Goal: Book appointment/travel/reservation

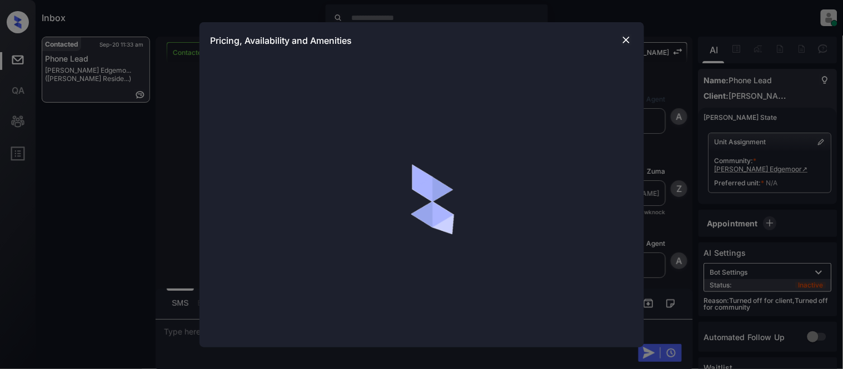
scroll to position [504, 0]
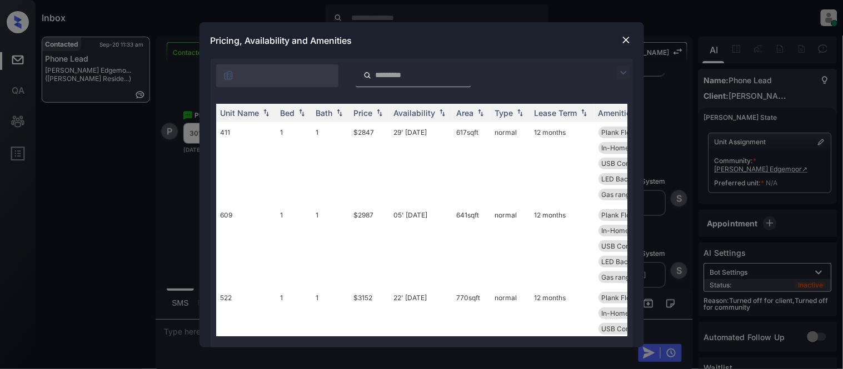
click at [624, 75] on img at bounding box center [623, 72] width 13 height 13
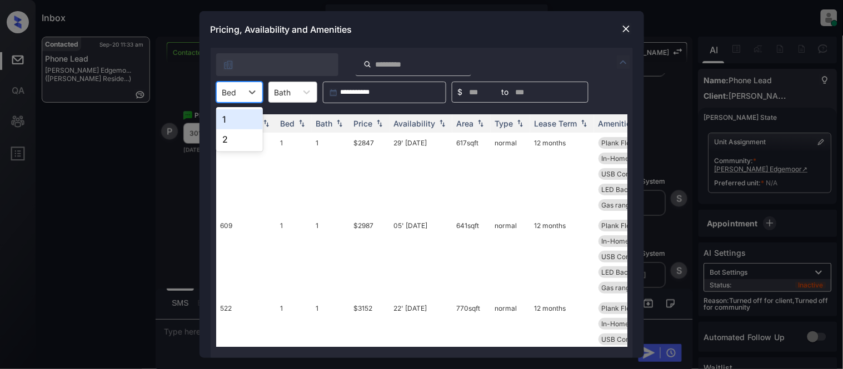
click at [226, 93] on div at bounding box center [229, 93] width 14 height 12
click at [238, 116] on div "1" at bounding box center [239, 119] width 47 height 20
click at [353, 124] on th "Price" at bounding box center [369, 123] width 40 height 18
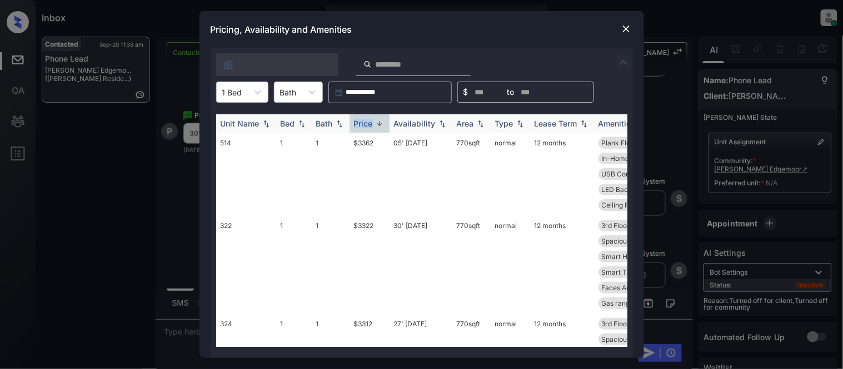
click at [353, 124] on th "Price" at bounding box center [369, 123] width 40 height 18
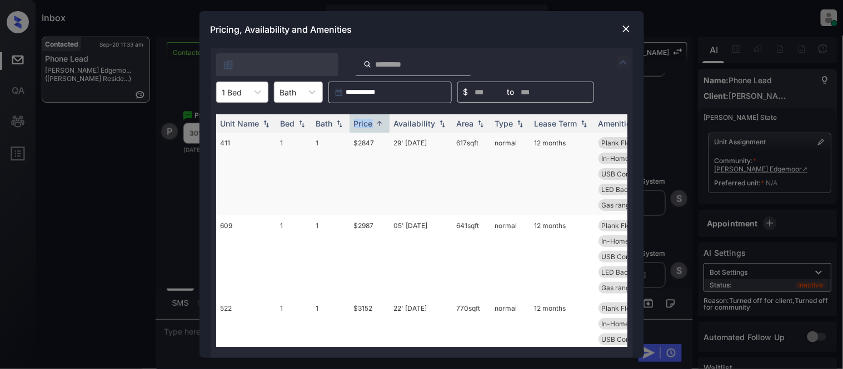
click at [358, 139] on td "$2847" at bounding box center [369, 174] width 40 height 83
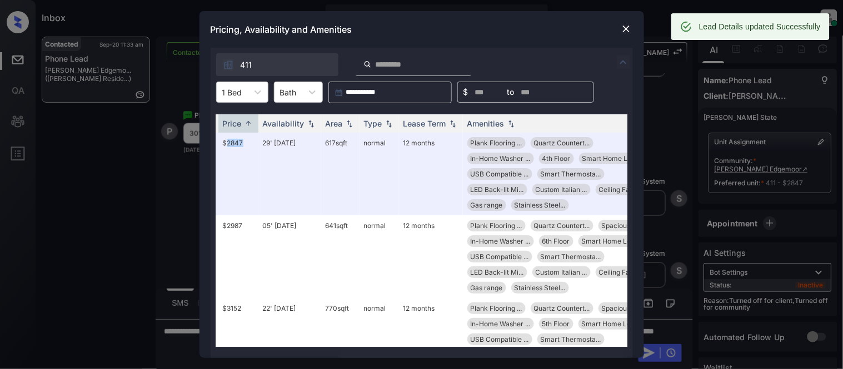
scroll to position [0, 161]
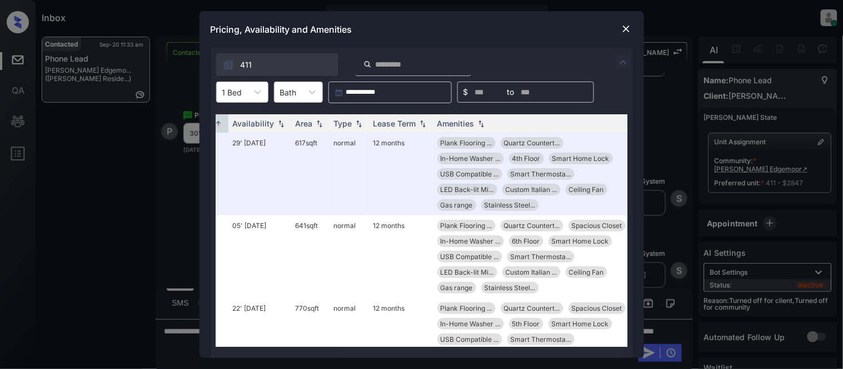
click at [623, 32] on img at bounding box center [625, 28] width 11 height 11
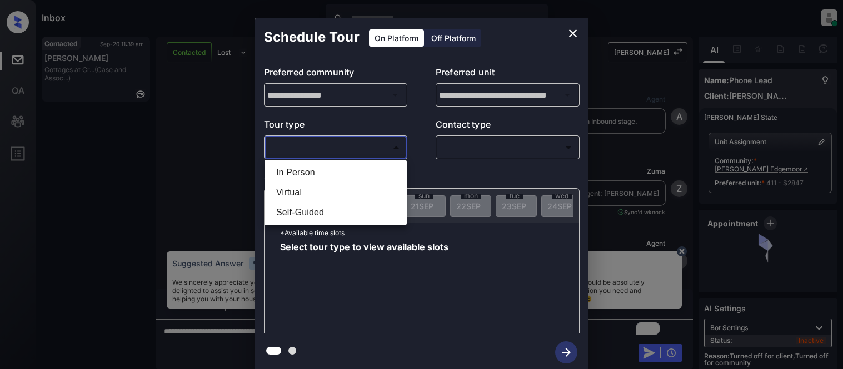
click at [322, 164] on li "In Person" at bounding box center [335, 173] width 137 height 20
type input "********"
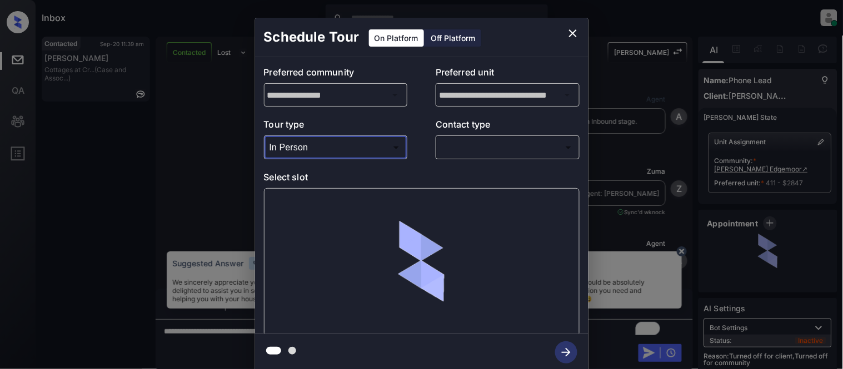
scroll to position [146, 0]
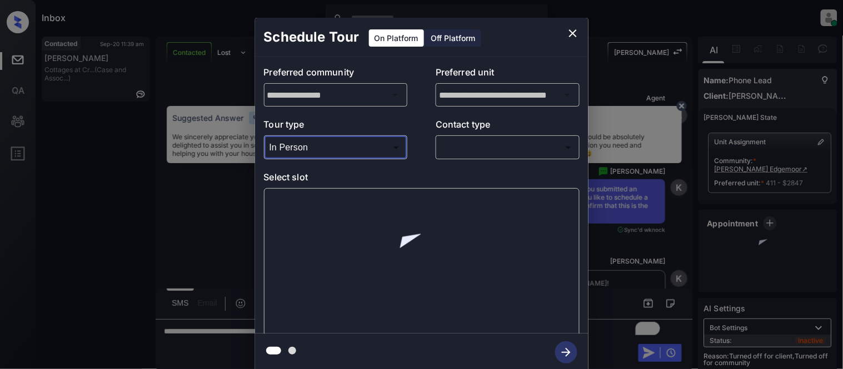
click at [439, 156] on body "Inbox Kristina Cataag Online Set yourself offline Set yourself on break Profile…" at bounding box center [421, 184] width 843 height 369
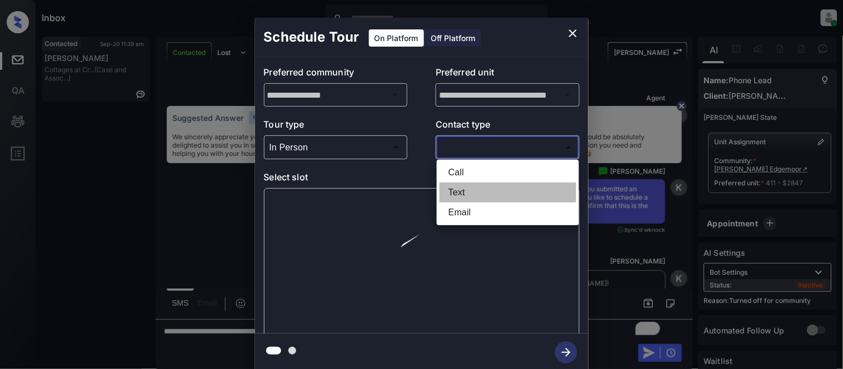
click at [451, 187] on li "Text" at bounding box center [507, 193] width 137 height 20
type input "****"
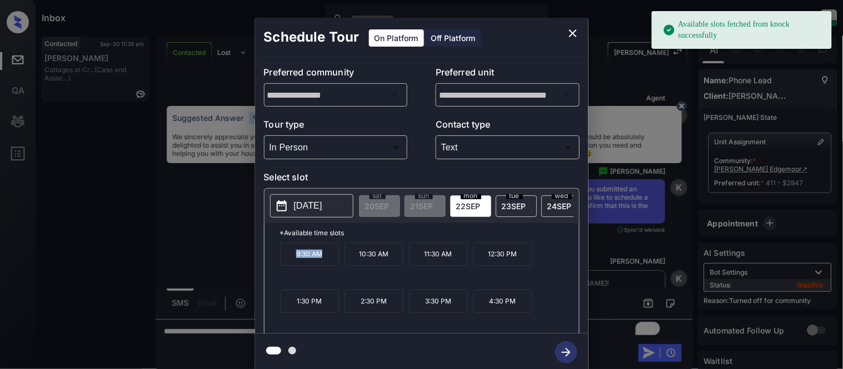
drag, startPoint x: 283, startPoint y: 271, endPoint x: 330, endPoint y: 268, distance: 46.8
click at [330, 266] on p "9:30 AM" at bounding box center [309, 254] width 59 height 23
copy p "9:30 AM"
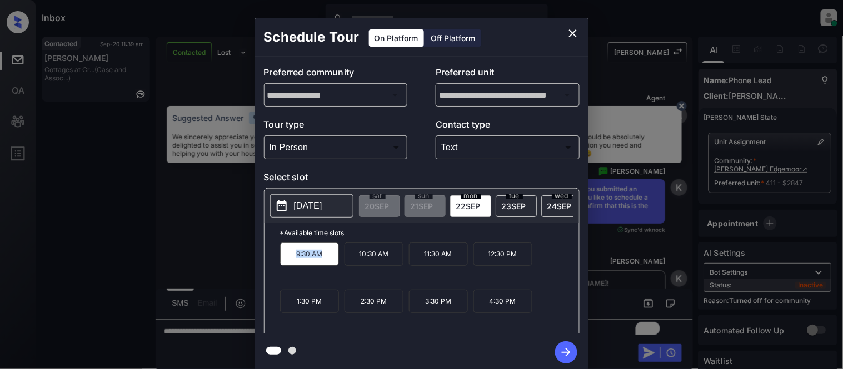
click at [181, 254] on div "**********" at bounding box center [421, 194] width 843 height 389
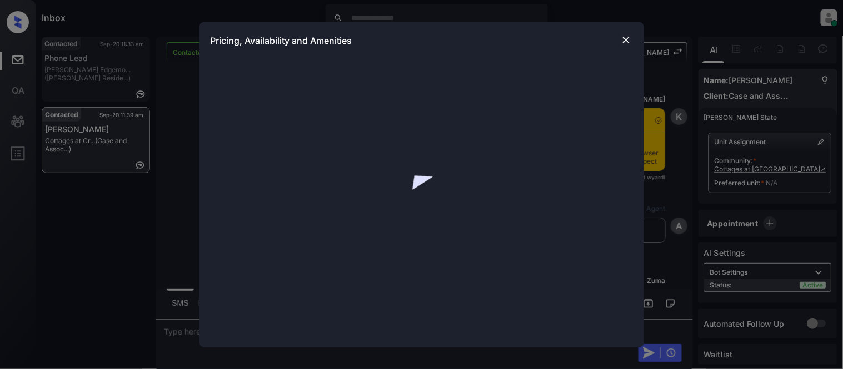
scroll to position [823, 0]
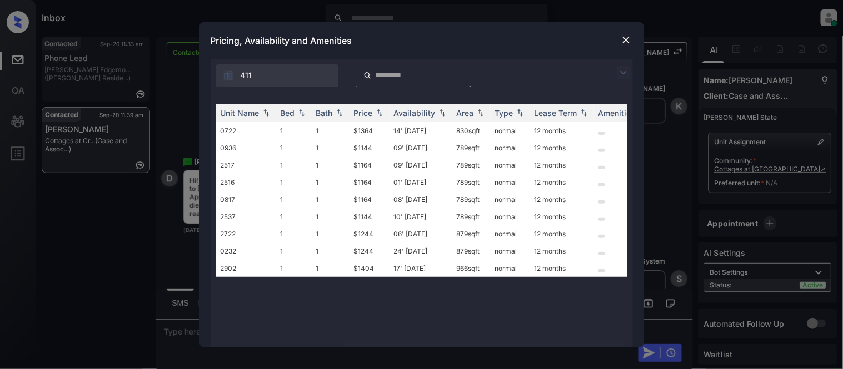
click at [625, 72] on img at bounding box center [623, 72] width 13 height 13
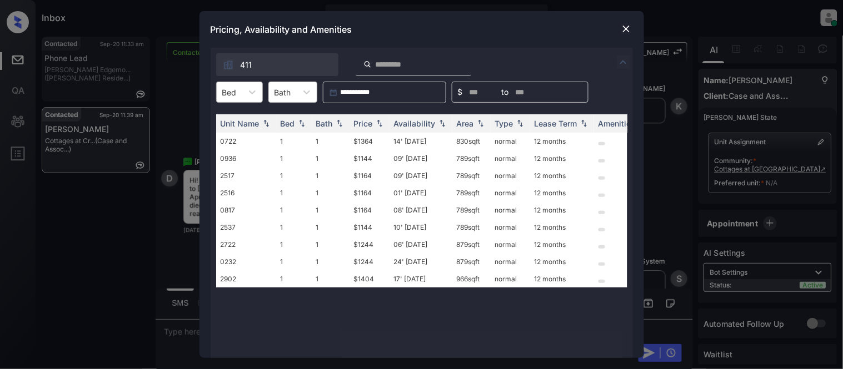
click at [234, 96] on div at bounding box center [229, 93] width 14 height 12
click at [231, 119] on div "1" at bounding box center [239, 119] width 47 height 20
click at [373, 119] on div "Price" at bounding box center [363, 123] width 19 height 9
click at [364, 146] on td "$1144" at bounding box center [369, 141] width 40 height 17
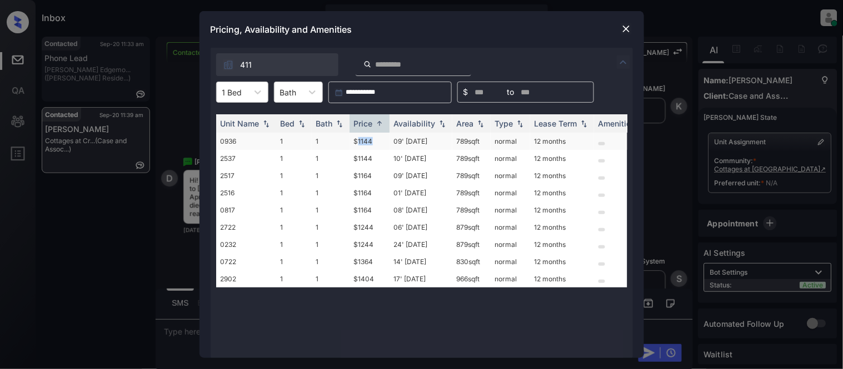
click at [364, 146] on td "$1144" at bounding box center [369, 141] width 40 height 17
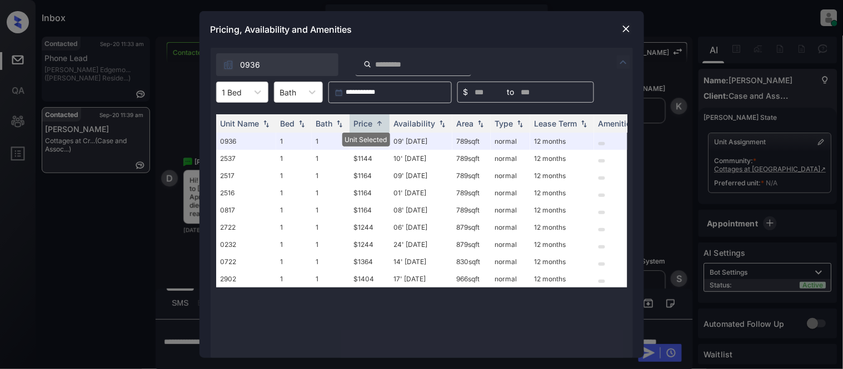
click at [630, 32] on img at bounding box center [625, 28] width 11 height 11
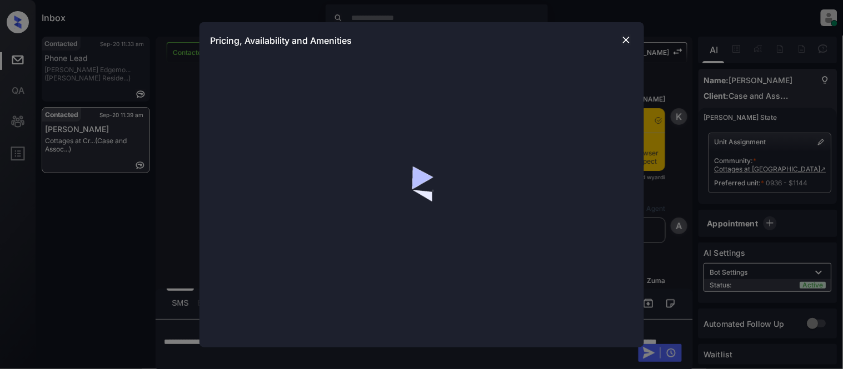
scroll to position [1328, 0]
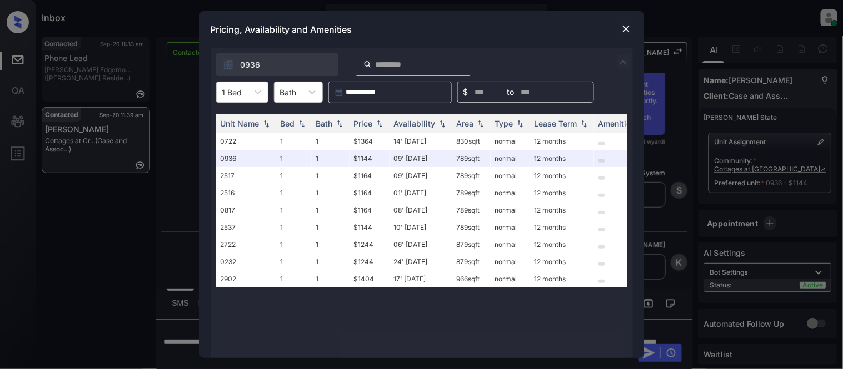
click at [628, 43] on div "Pricing, Availability and Amenities" at bounding box center [421, 29] width 444 height 37
click at [800, 164] on div "**********" at bounding box center [421, 184] width 843 height 369
click at [624, 31] on img at bounding box center [625, 28] width 11 height 11
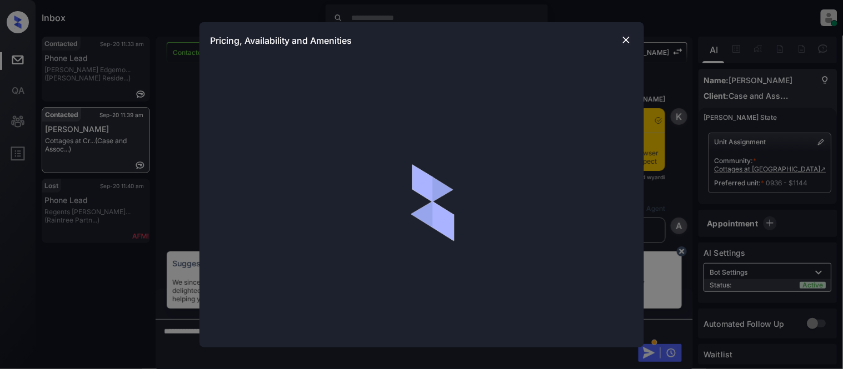
scroll to position [1328, 0]
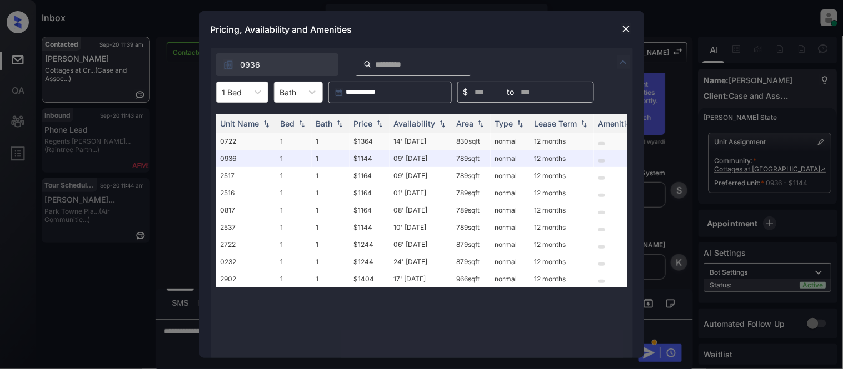
click at [368, 139] on td "$1364" at bounding box center [369, 141] width 40 height 17
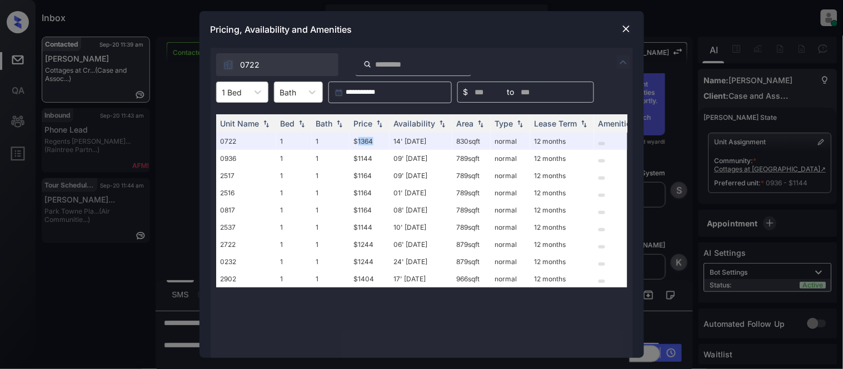
click at [628, 25] on img at bounding box center [625, 28] width 11 height 11
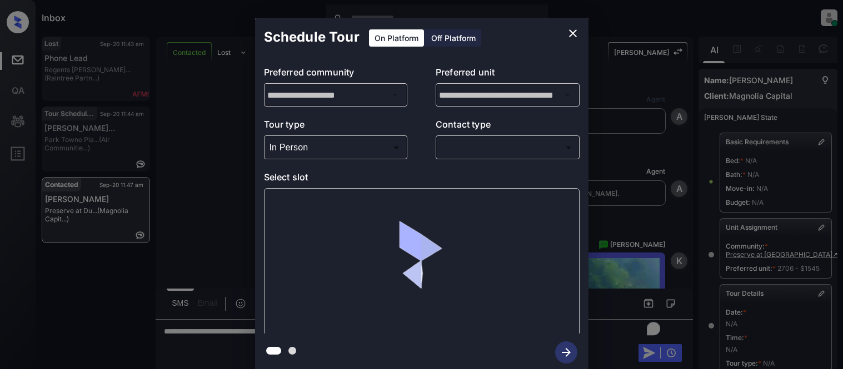
click at [464, 152] on div at bounding box center [421, 184] width 843 height 369
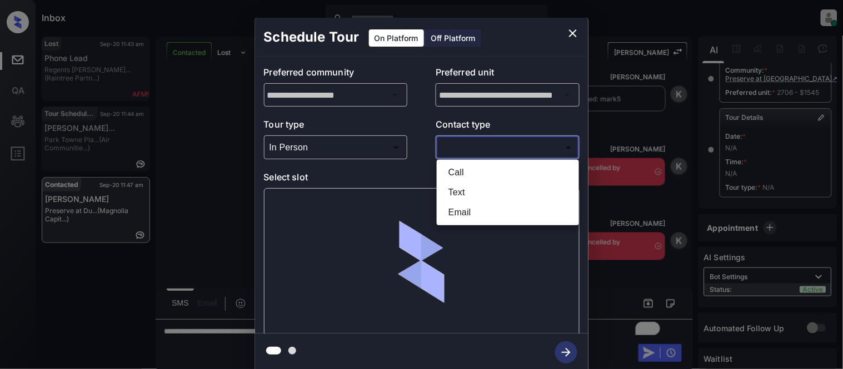
click at [457, 151] on body "Inbox Kristina Cataag Online Set yourself offline Set yourself on break Profile…" at bounding box center [421, 184] width 843 height 369
click at [458, 187] on li "Text" at bounding box center [507, 193] width 137 height 20
type input "****"
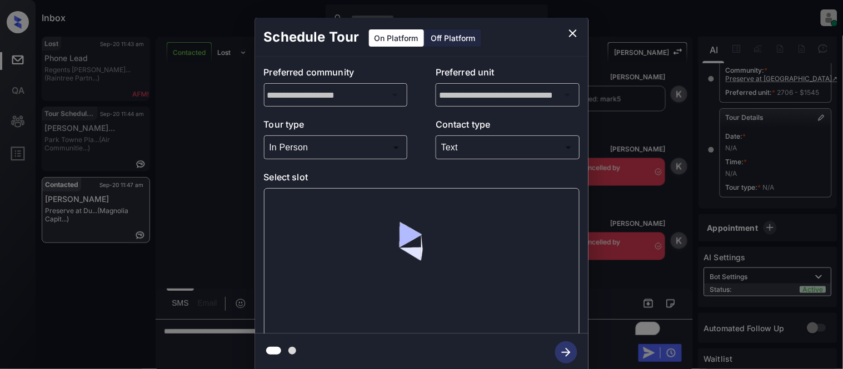
click at [329, 210] on div at bounding box center [421, 262] width 315 height 148
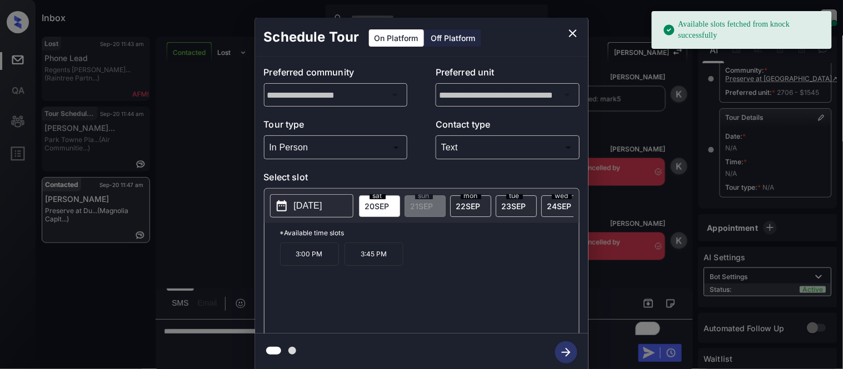
click at [318, 258] on p "3:00 PM" at bounding box center [309, 254] width 59 height 23
click at [565, 354] on icon "button" at bounding box center [566, 353] width 22 height 22
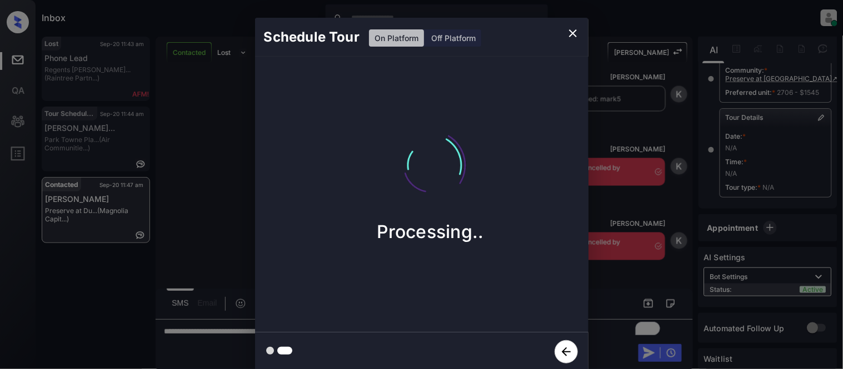
click at [630, 262] on div "Schedule Tour On Platform Off Platform Processing.." at bounding box center [421, 194] width 843 height 389
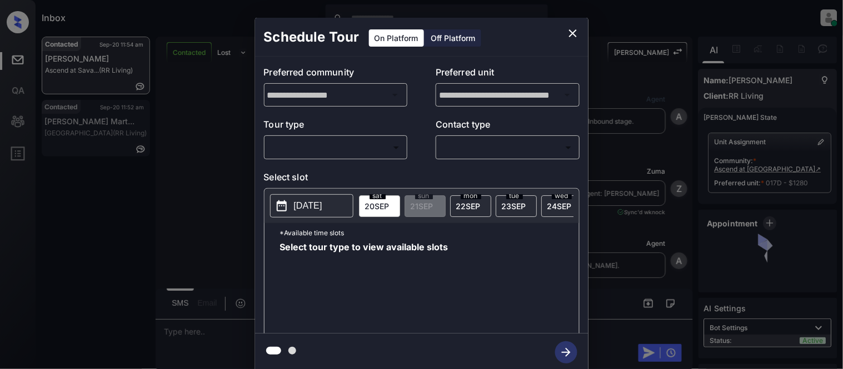
scroll to position [2280, 0]
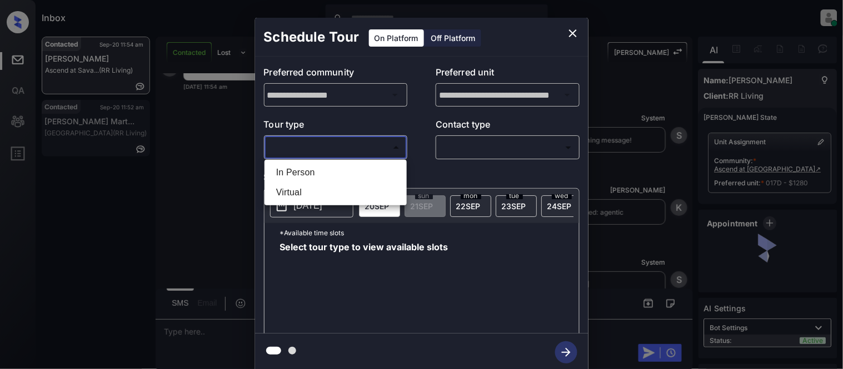
click at [348, 149] on body "Inbox Kristina Cataag Online Set yourself offline Set yourself on break Profile…" at bounding box center [421, 184] width 843 height 369
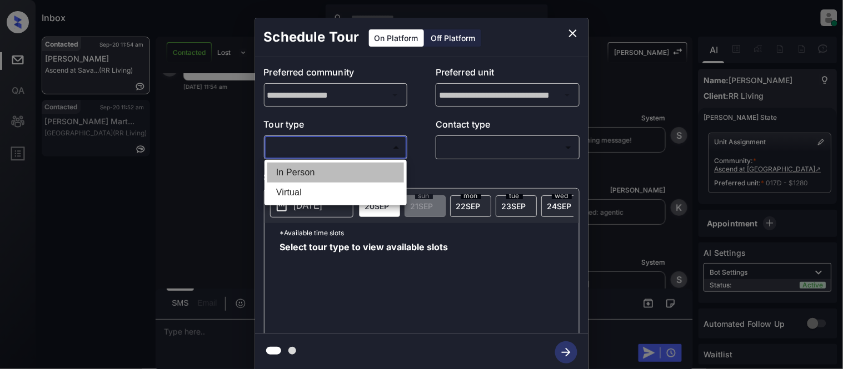
click at [339, 168] on li "In Person" at bounding box center [335, 173] width 137 height 20
type input "********"
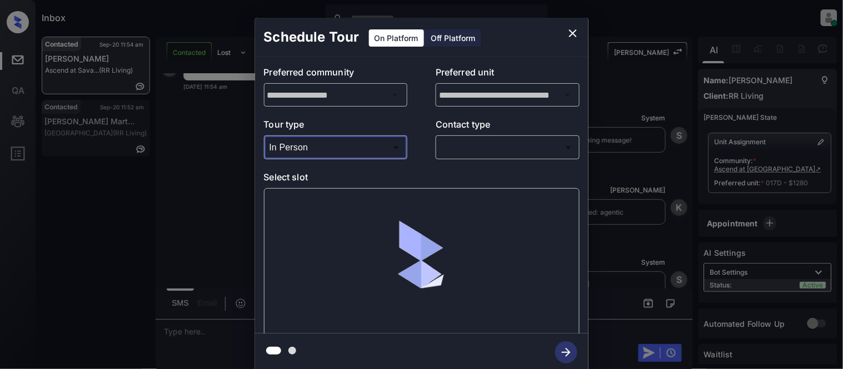
click at [479, 144] on body "Inbox Kristina Cataag Online Set yourself offline Set yourself on break Profile…" at bounding box center [421, 184] width 843 height 369
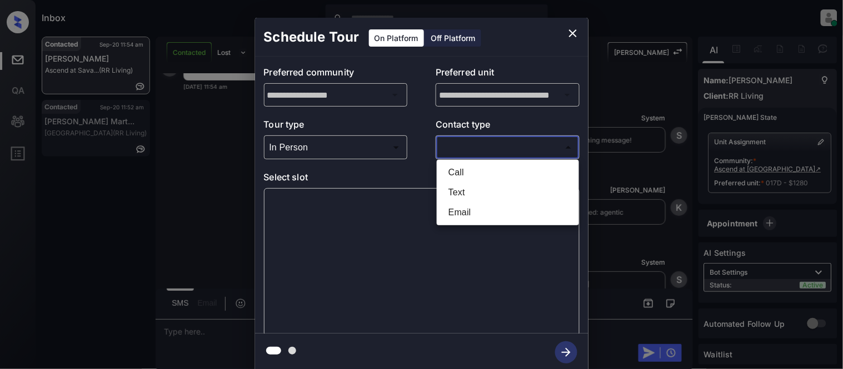
click at [463, 193] on li "Text" at bounding box center [507, 193] width 137 height 20
type input "****"
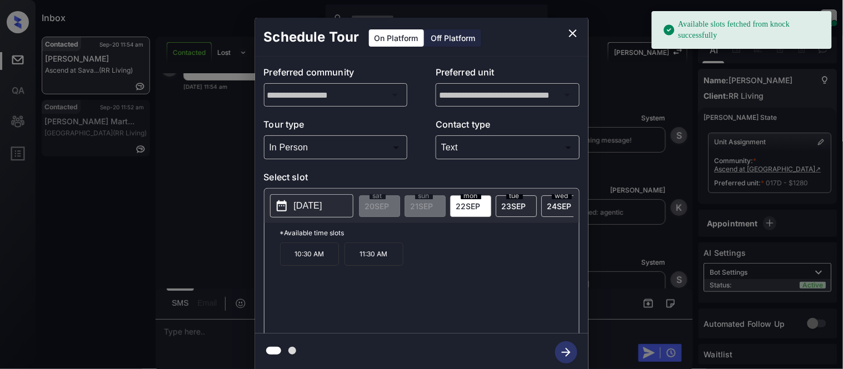
click at [297, 208] on p "2025-09-22" at bounding box center [308, 205] width 28 height 13
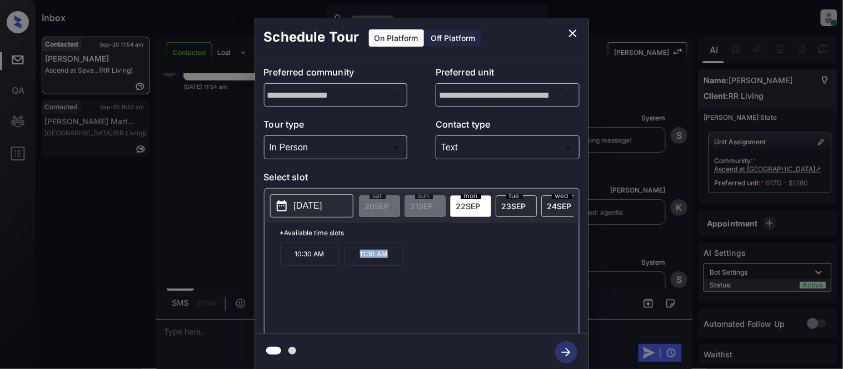
drag, startPoint x: 348, startPoint y: 254, endPoint x: 395, endPoint y: 262, distance: 47.2
click at [395, 262] on p "11:30 AM" at bounding box center [373, 254] width 59 height 23
click at [380, 260] on p "11:30 AM" at bounding box center [373, 254] width 59 height 23
drag, startPoint x: 347, startPoint y: 261, endPoint x: 395, endPoint y: 264, distance: 49.0
click at [395, 264] on p "11:30 AM" at bounding box center [373, 254] width 59 height 23
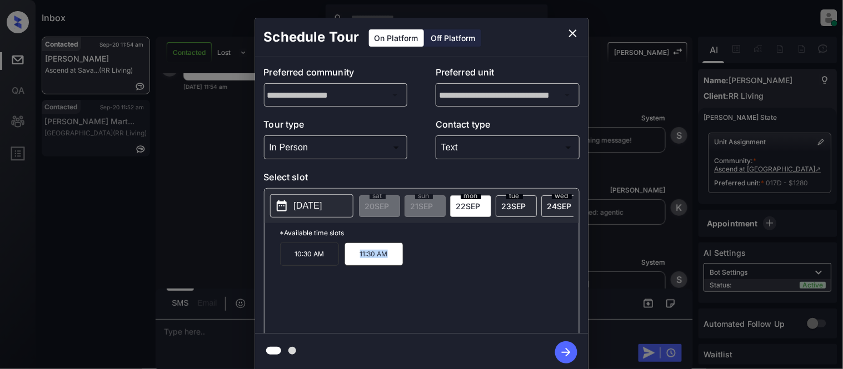
copy p "11:30 AM"
click at [575, 37] on icon "close" at bounding box center [572, 33] width 13 height 13
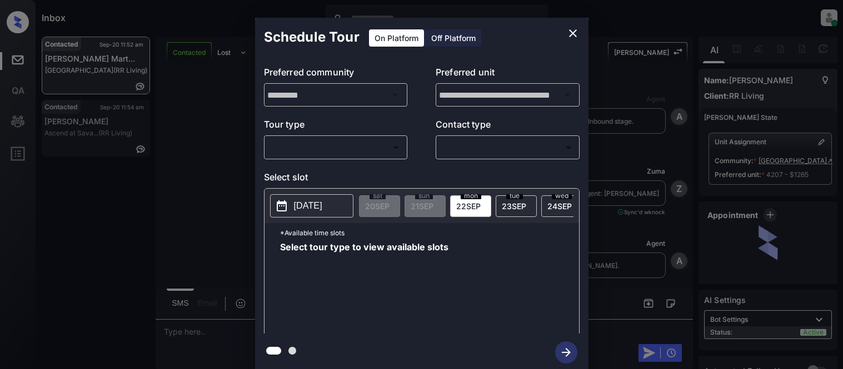
click at [358, 148] on body "Inbox Kristina Cataag Online Set yourself offline Set yourself on break Profile…" at bounding box center [421, 184] width 843 height 369
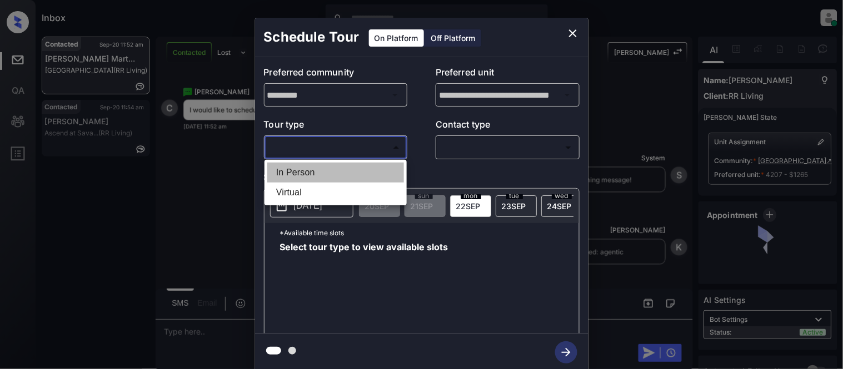
click at [324, 176] on li "In Person" at bounding box center [335, 173] width 137 height 20
type input "********"
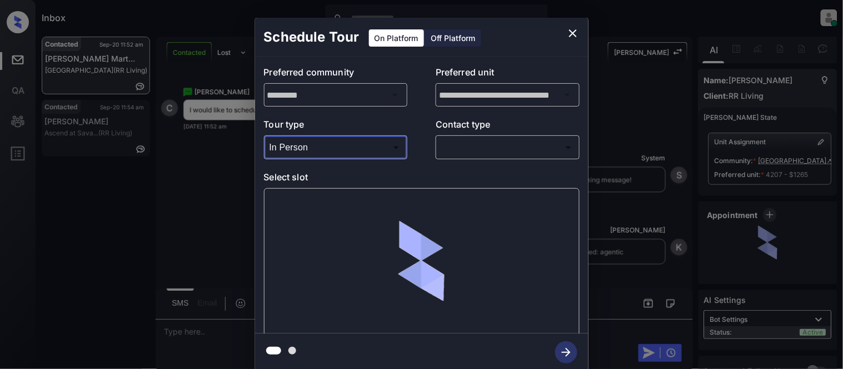
click at [488, 137] on div "​ ​" at bounding box center [507, 148] width 144 height 24
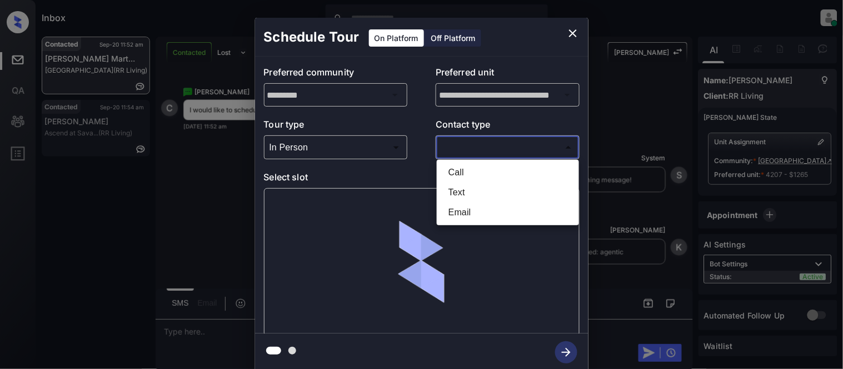
click at [475, 151] on body "Inbox Kristina Cataag Online Set yourself offline Set yourself on break Profile…" at bounding box center [421, 184] width 843 height 369
click at [452, 186] on li "Text" at bounding box center [507, 193] width 137 height 20
type input "****"
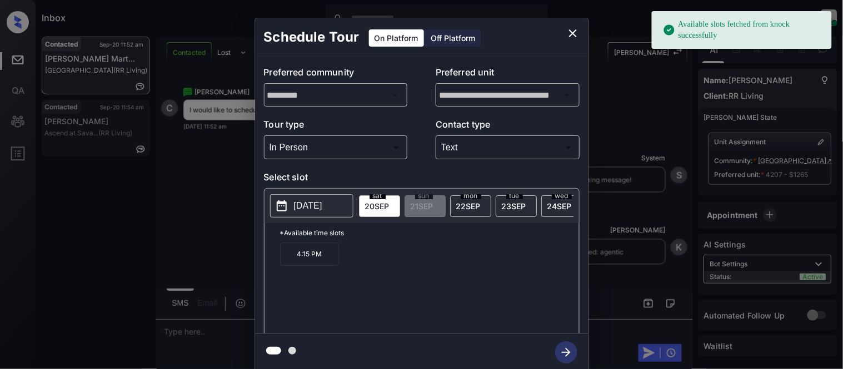
click at [478, 202] on span "22 SEP" at bounding box center [468, 206] width 24 height 9
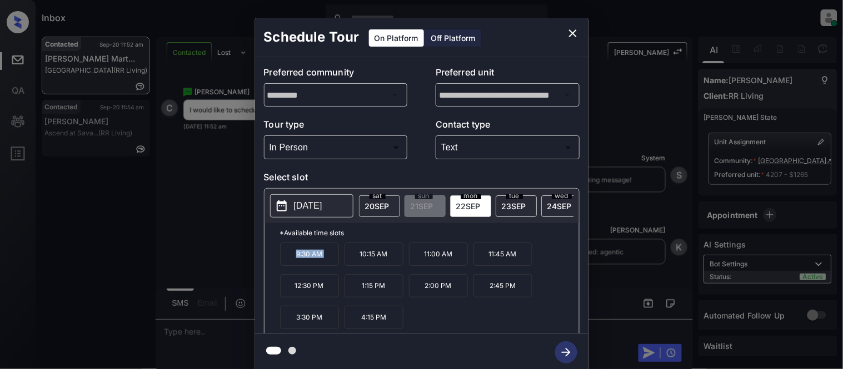
drag, startPoint x: 285, startPoint y: 262, endPoint x: 348, endPoint y: 262, distance: 63.3
click at [348, 262] on div "9:30 AM 10:15 AM 11:00 AM 11:45 AM 12:30 PM 1:15 PM 2:00 PM 2:45 PM 3:30 PM 4:1…" at bounding box center [429, 287] width 299 height 89
copy p "9:30 AM"
click at [197, 330] on div "**********" at bounding box center [421, 194] width 843 height 389
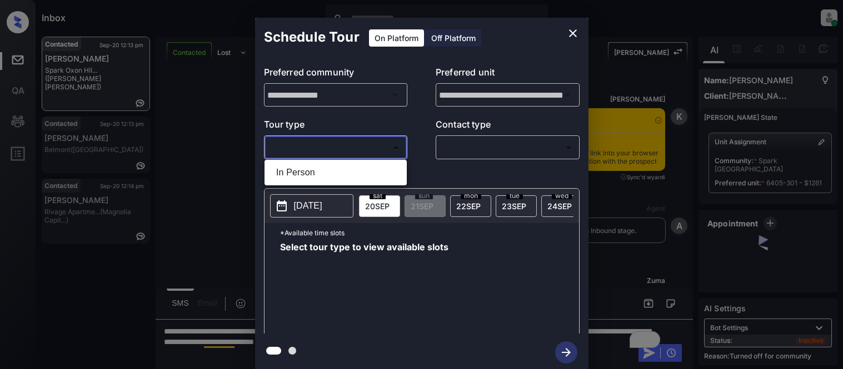
click at [303, 169] on li "In Person" at bounding box center [335, 173] width 137 height 20
type input "********"
click at [482, 146] on div at bounding box center [421, 184] width 843 height 369
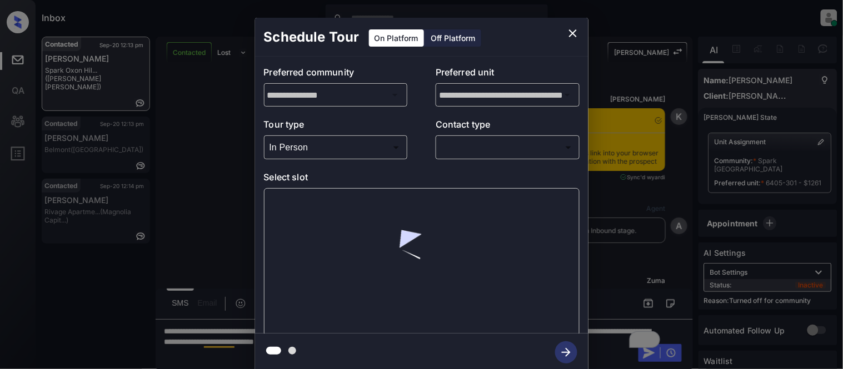
scroll to position [1099, 0]
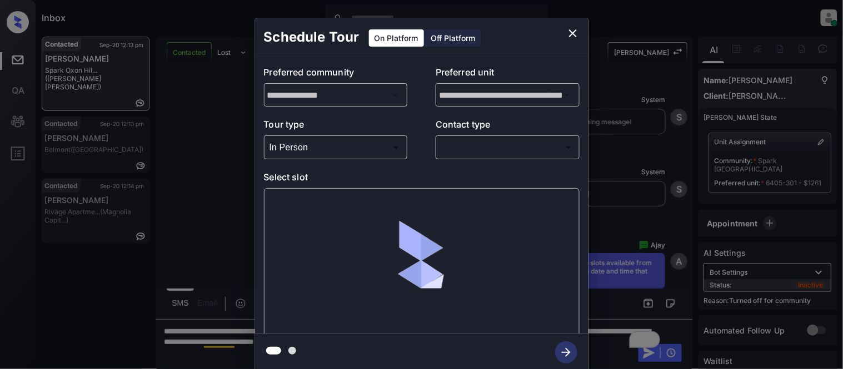
click at [478, 148] on body "Inbox [PERSON_NAME] Cataag Online Set yourself offline Set yourself on break Pr…" at bounding box center [421, 184] width 843 height 369
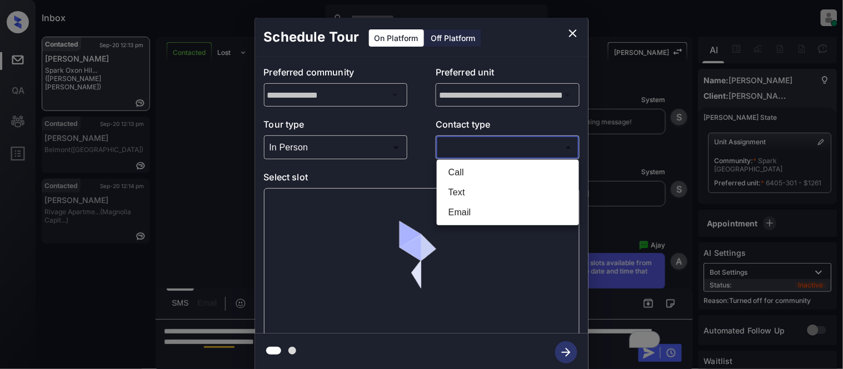
click at [464, 193] on li "Text" at bounding box center [507, 193] width 137 height 20
type input "****"
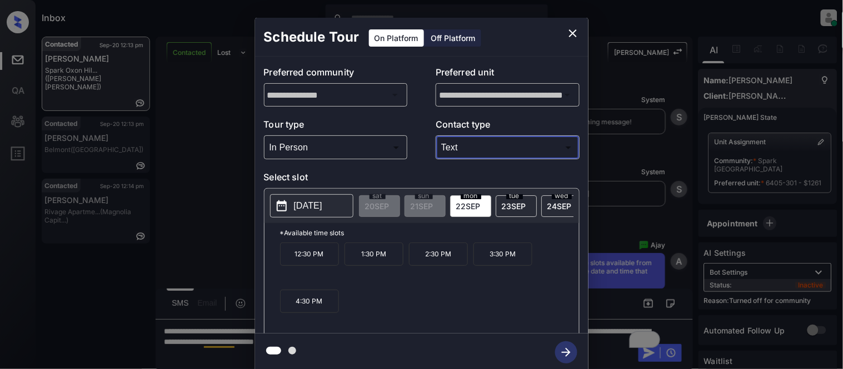
click at [573, 33] on icon "close" at bounding box center [573, 33] width 8 height 8
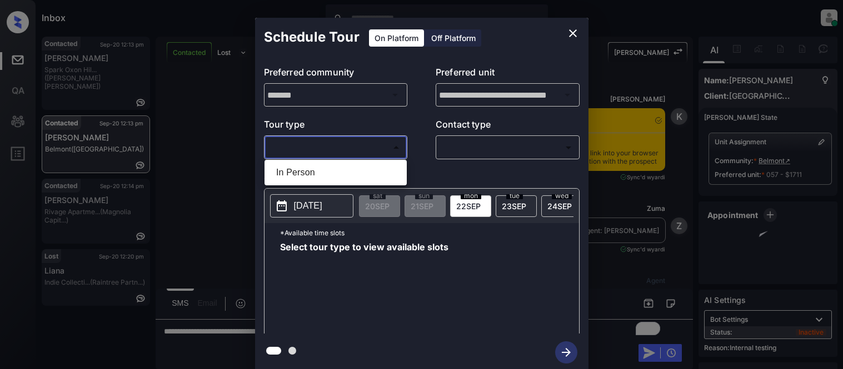
click at [314, 174] on li "In Person" at bounding box center [335, 173] width 137 height 20
type input "********"
click at [458, 157] on div at bounding box center [421, 184] width 843 height 369
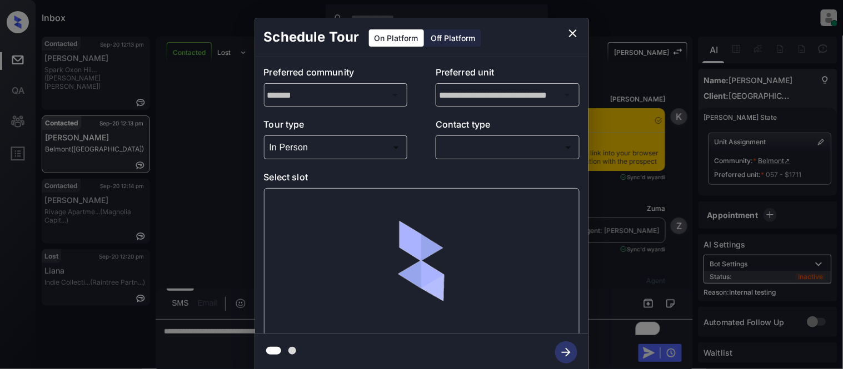
scroll to position [2311, 0]
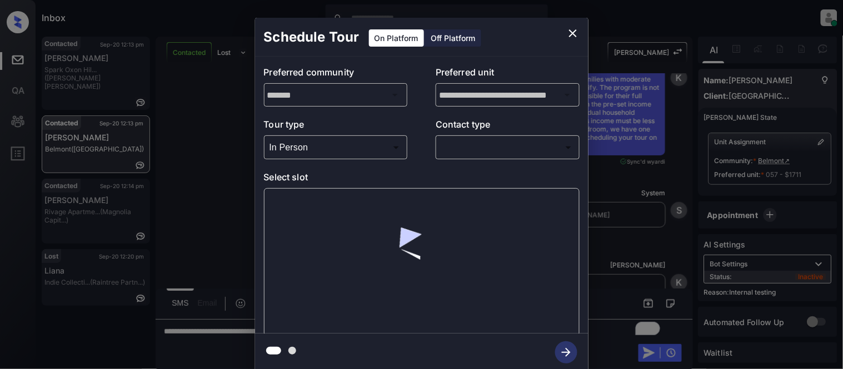
click at [458, 151] on body "Inbox Kristina Cataag Online Set yourself offline Set yourself on break Profile…" at bounding box center [421, 184] width 843 height 369
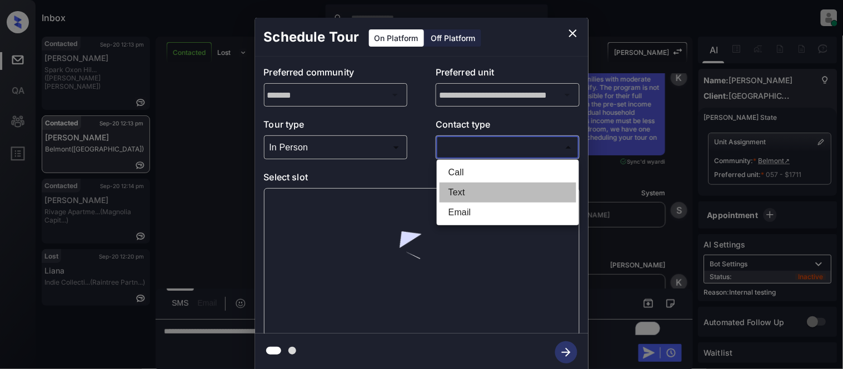
click at [455, 185] on li "Text" at bounding box center [507, 193] width 137 height 20
type input "****"
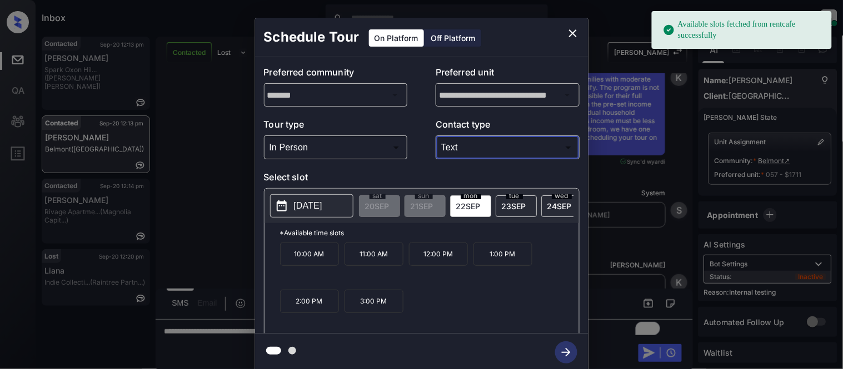
click at [318, 259] on p "10:00 AM" at bounding box center [309, 254] width 59 height 23
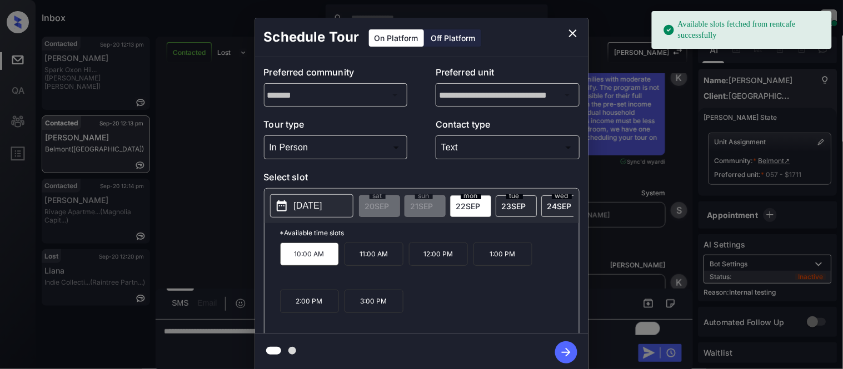
click at [570, 348] on icon "button" at bounding box center [566, 353] width 22 height 22
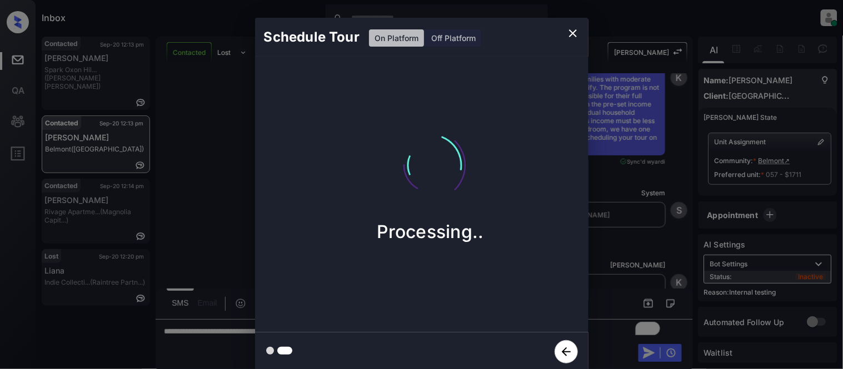
click at [614, 269] on div "Schedule Tour On Platform Off Platform Processing.." at bounding box center [421, 194] width 843 height 389
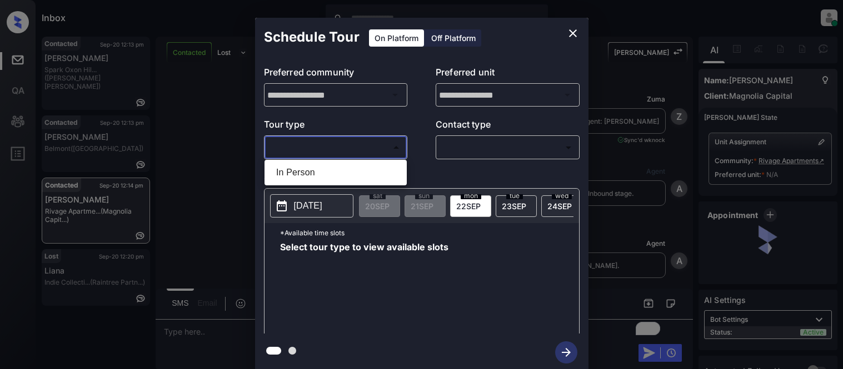
click at [289, 169] on li "In Person" at bounding box center [335, 173] width 137 height 20
type input "********"
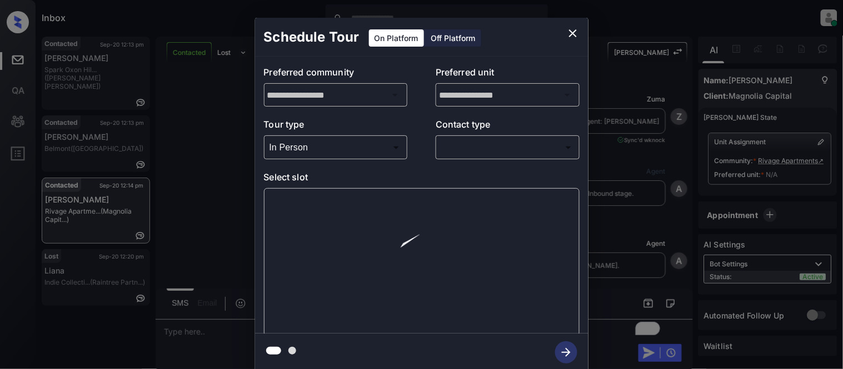
scroll to position [1225, 0]
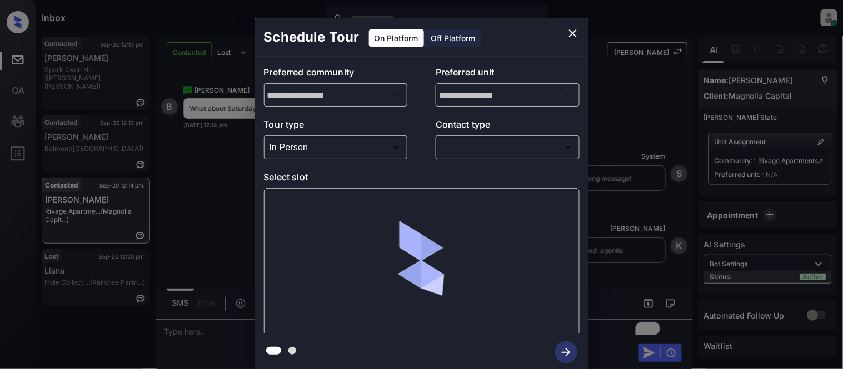
click at [445, 148] on body "Inbox [PERSON_NAME] Cataag Online Set yourself offline Set yourself on break Pr…" at bounding box center [421, 184] width 843 height 369
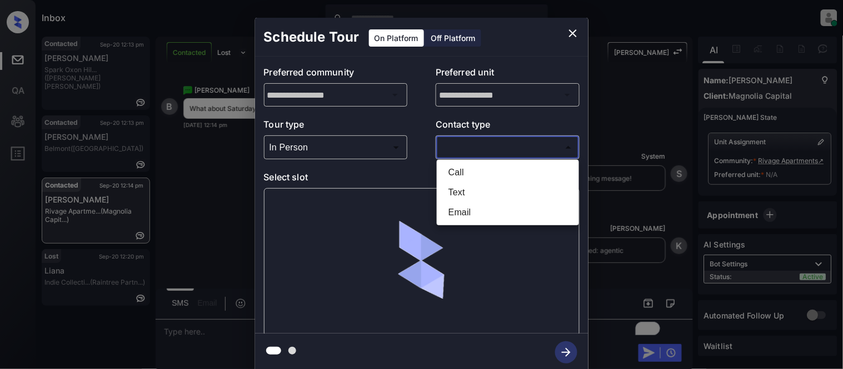
click at [446, 187] on li "Text" at bounding box center [507, 193] width 137 height 20
type input "****"
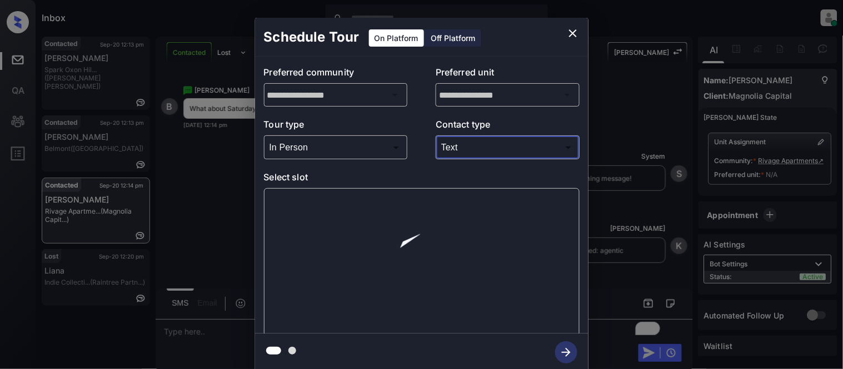
click at [325, 192] on div at bounding box center [421, 262] width 315 height 148
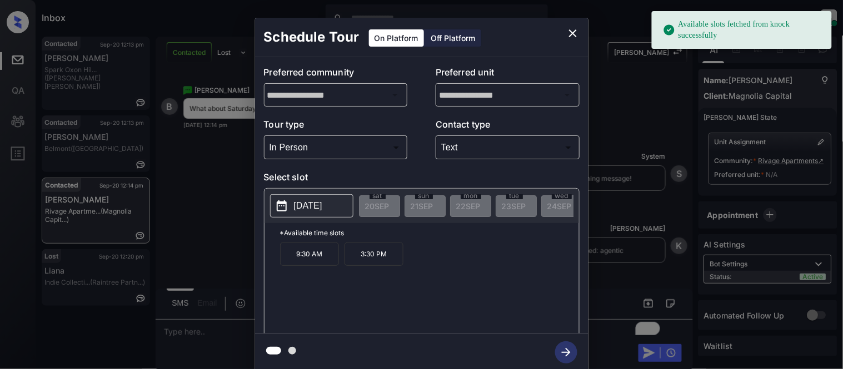
click at [313, 209] on p "[DATE]" at bounding box center [308, 205] width 28 height 13
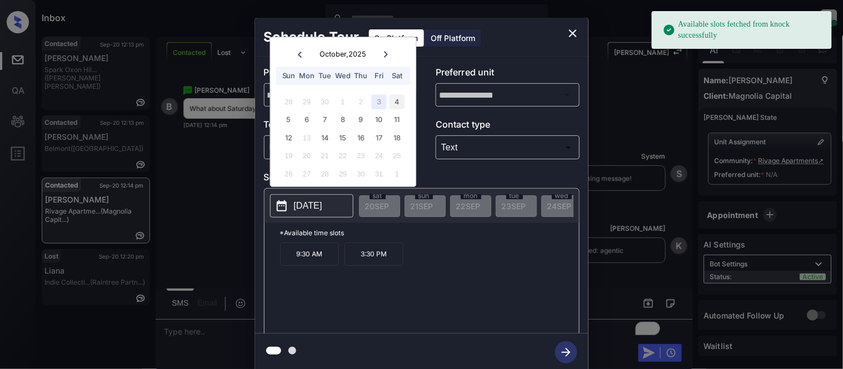
click at [400, 101] on div "4" at bounding box center [396, 101] width 15 height 15
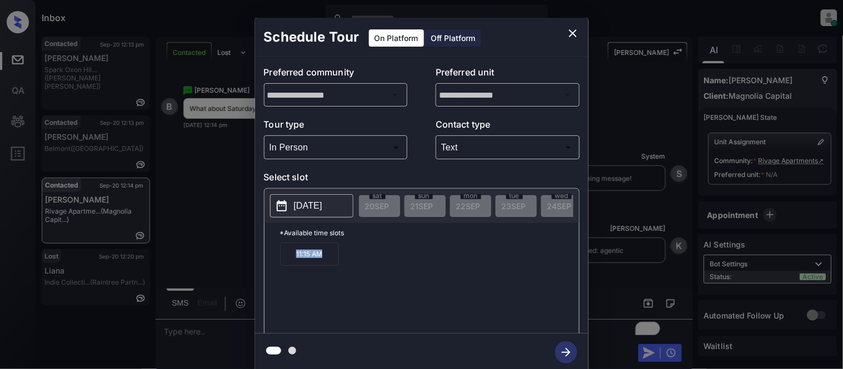
drag, startPoint x: 295, startPoint y: 259, endPoint x: 330, endPoint y: 259, distance: 35.6
click at [330, 259] on p "11:15 AM" at bounding box center [309, 254] width 59 height 23
copy p "11:15 AM"
click at [218, 337] on div "**********" at bounding box center [421, 194] width 843 height 389
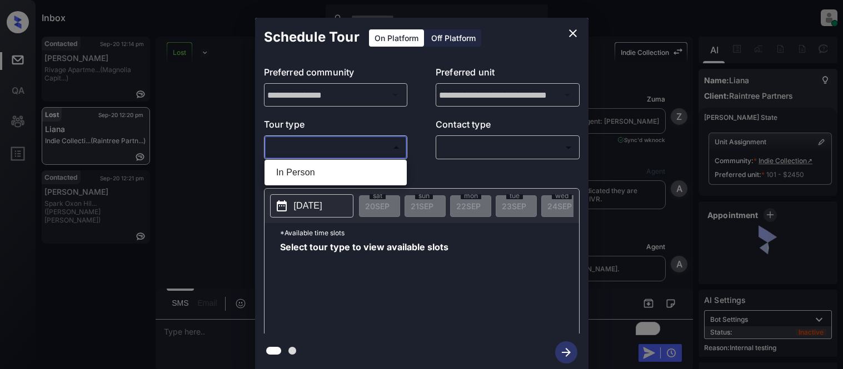
click at [346, 172] on li "In Person" at bounding box center [335, 173] width 137 height 20
type input "********"
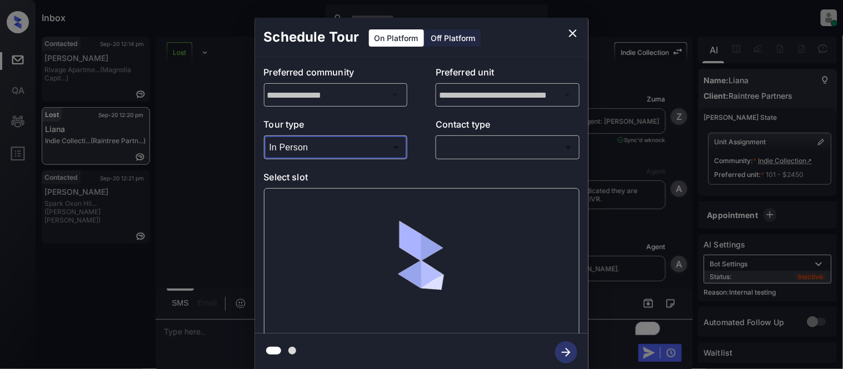
scroll to position [4358, 0]
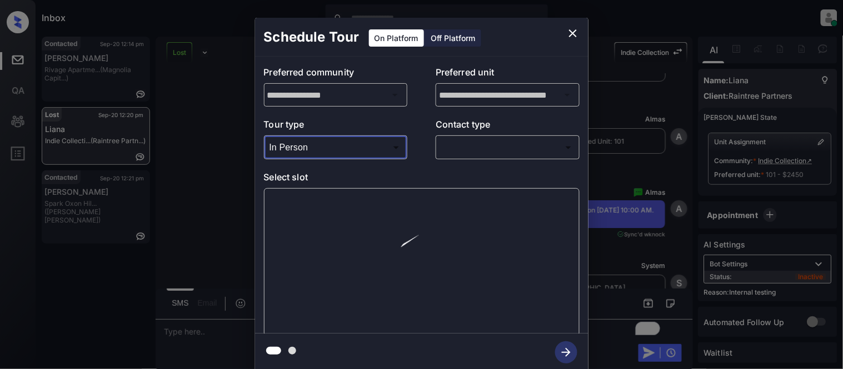
click at [473, 139] on body "Inbox Kristina Cataag Online Set yourself offline Set yourself on break Profile…" at bounding box center [421, 184] width 843 height 369
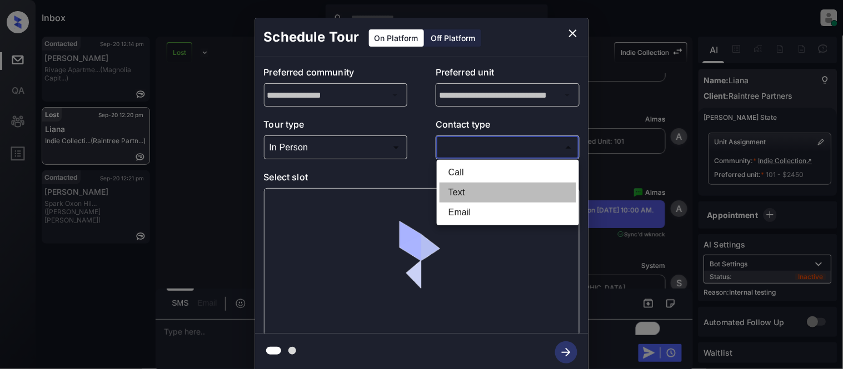
click at [463, 187] on li "Text" at bounding box center [507, 193] width 137 height 20
type input "****"
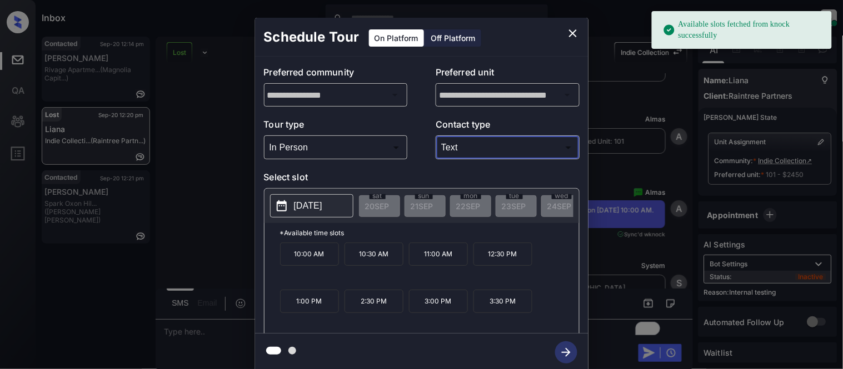
click at [322, 206] on p "2025-09-25" at bounding box center [308, 205] width 28 height 13
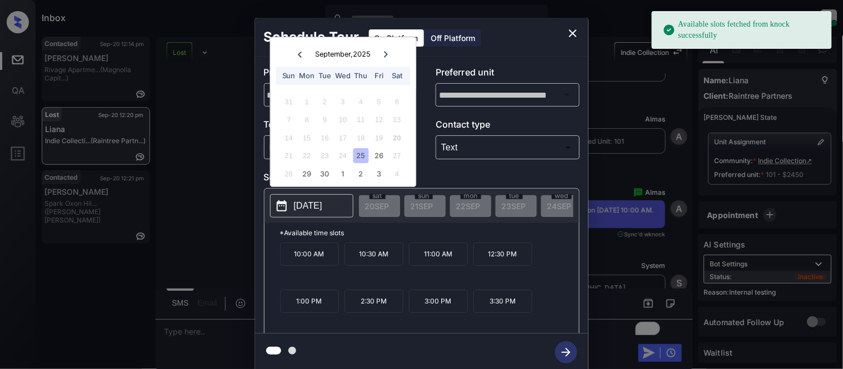
click at [353, 159] on div "25" at bounding box center [360, 156] width 15 height 15
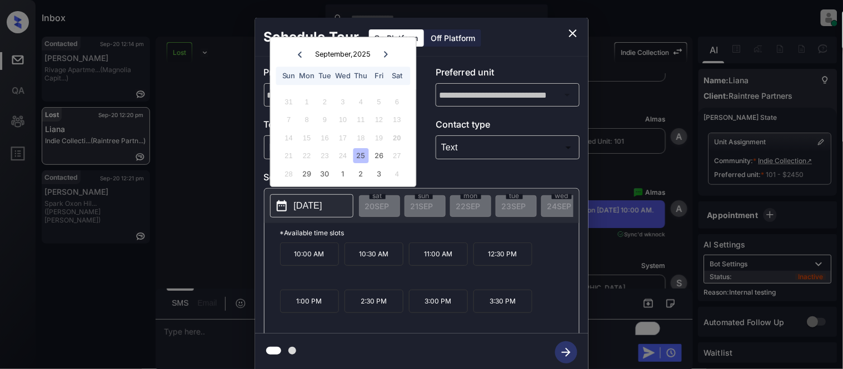
click at [327, 256] on p "10:00 AM" at bounding box center [309, 254] width 59 height 23
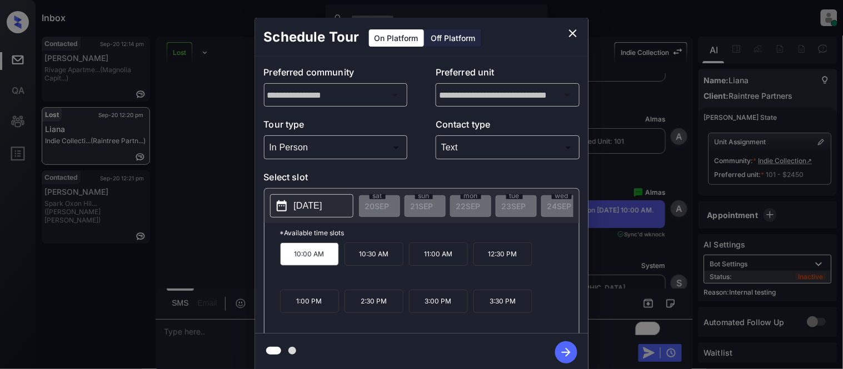
click at [568, 354] on icon "button" at bounding box center [566, 352] width 9 height 9
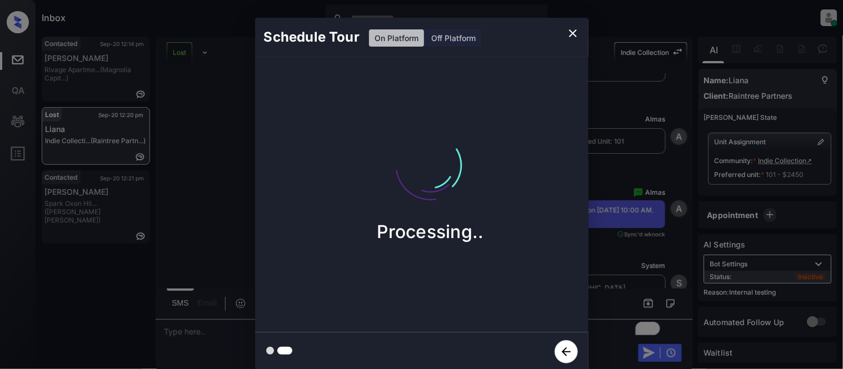
click at [628, 287] on div "Schedule Tour On Platform Off Platform Processing.." at bounding box center [421, 194] width 843 height 389
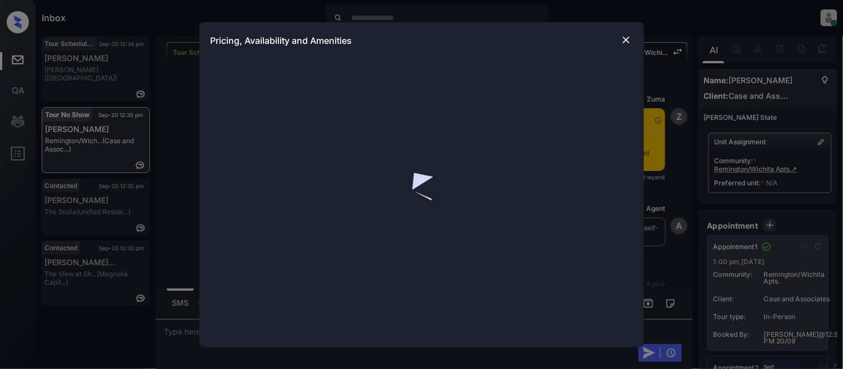
scroll to position [2135, 0]
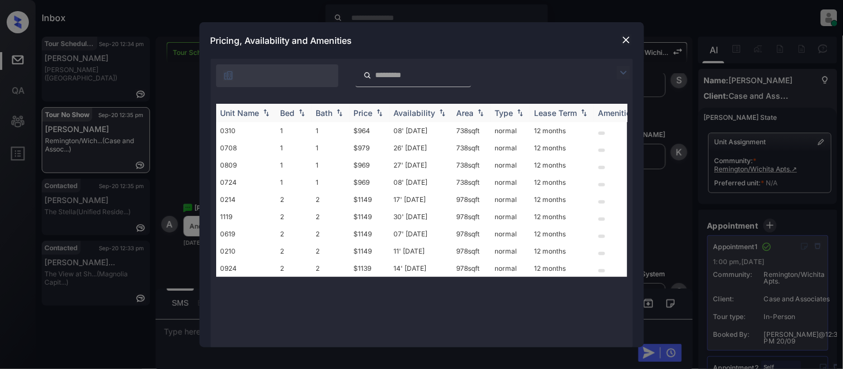
click at [373, 112] on div "Price" at bounding box center [369, 112] width 31 height 9
click at [619, 40] on div at bounding box center [625, 39] width 13 height 13
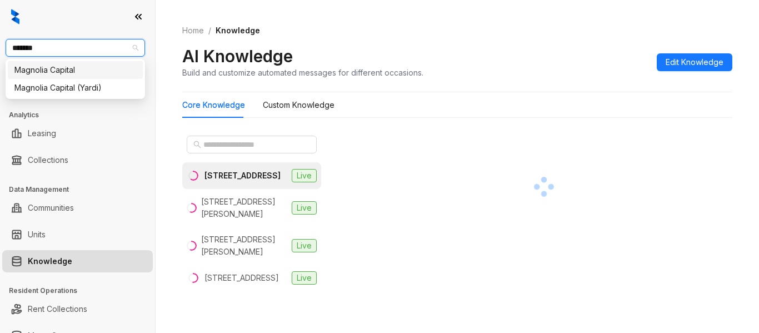
type input "********"
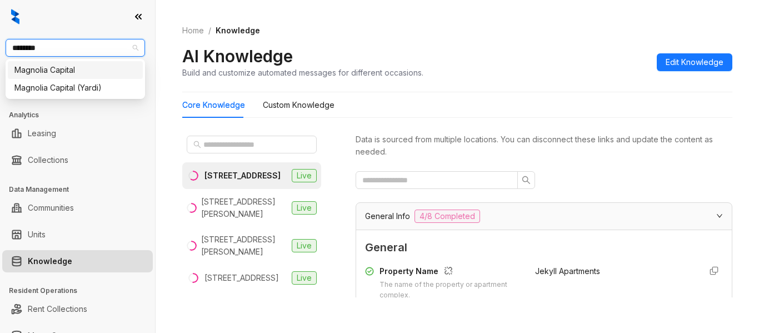
click at [74, 75] on div "Magnolia Capital" at bounding box center [75, 70] width 122 height 12
click at [212, 142] on input "text" at bounding box center [252, 144] width 98 height 12
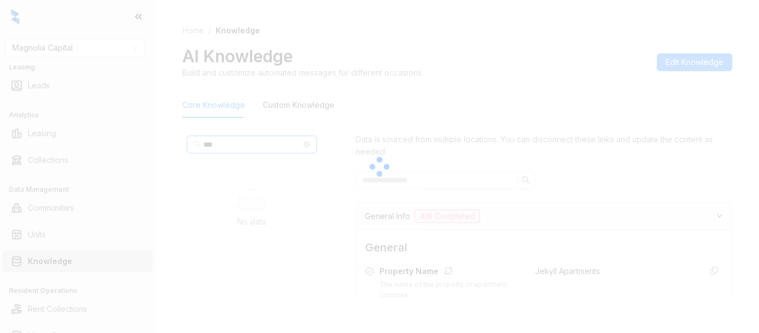
type input "****"
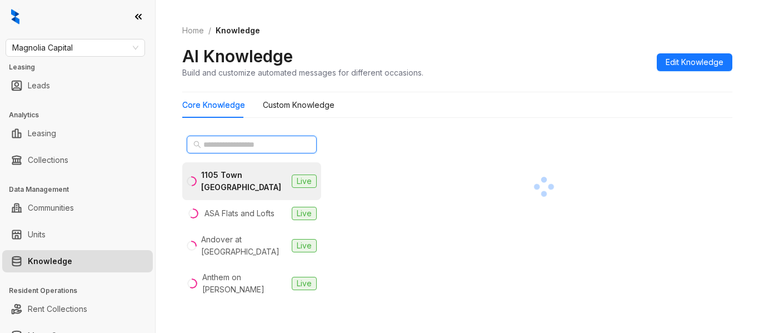
click at [215, 150] on input "text" at bounding box center [252, 144] width 98 height 12
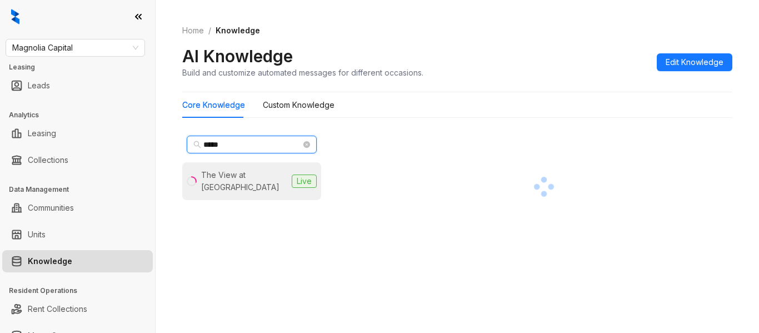
type input "*****"
click at [225, 178] on div "The View at [GEOGRAPHIC_DATA]" at bounding box center [244, 181] width 86 height 24
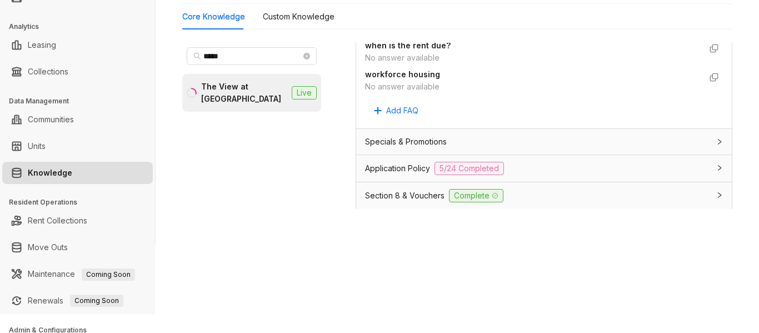
scroll to position [889, 0]
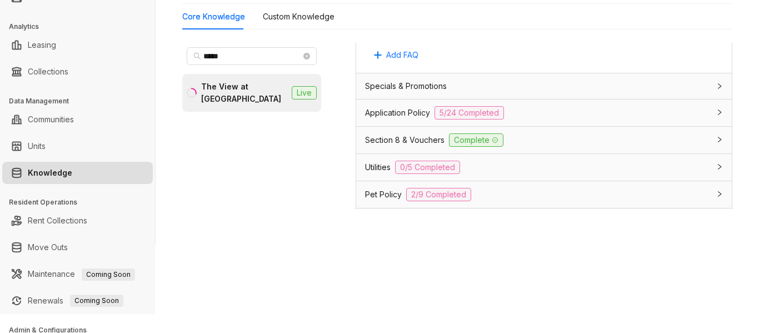
click at [416, 119] on span "Application Policy" at bounding box center [397, 113] width 65 height 12
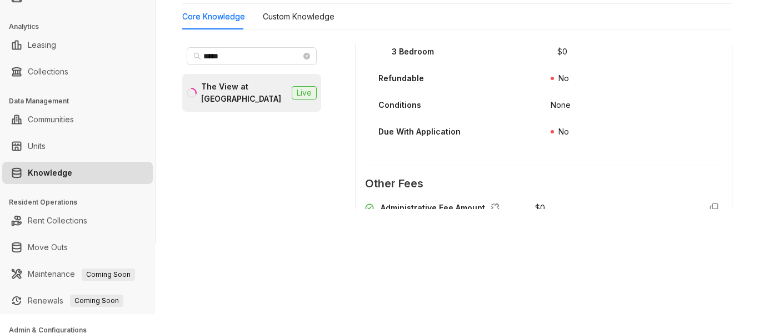
scroll to position [1777, 0]
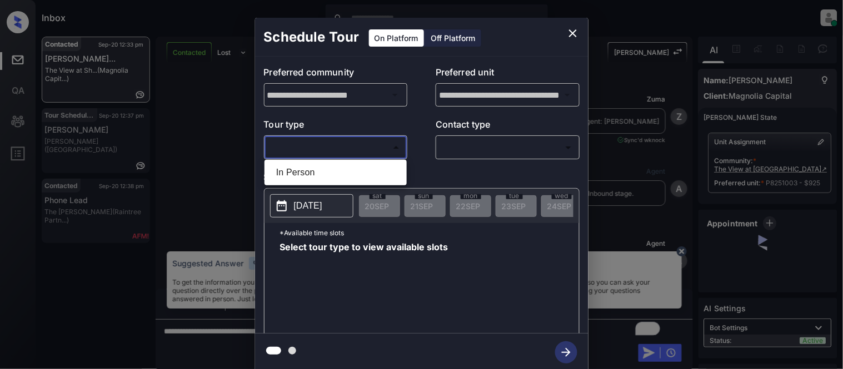
click at [349, 169] on li "In Person" at bounding box center [335, 173] width 137 height 20
type input "********"
click at [468, 156] on div at bounding box center [421, 184] width 843 height 369
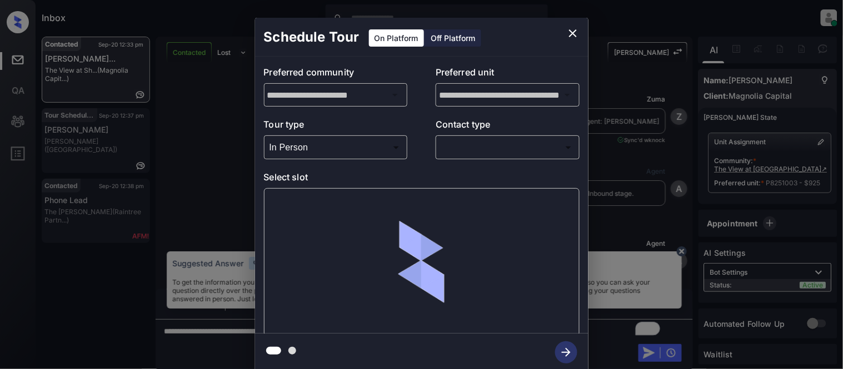
scroll to position [2115, 0]
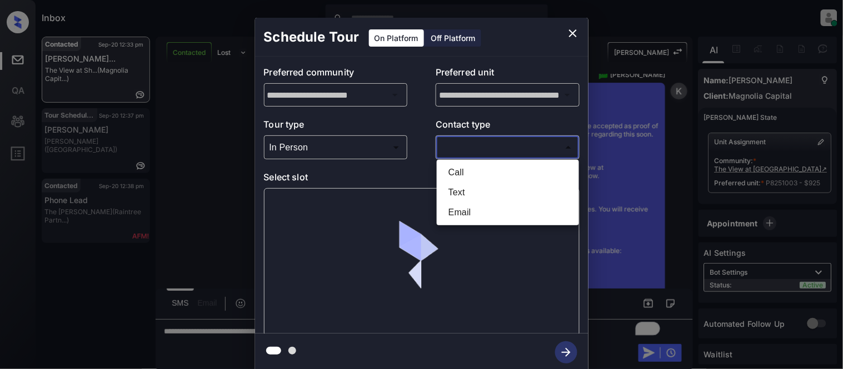
click at [460, 151] on body "Inbox [PERSON_NAME] Cataag Online Set yourself offline Set yourself on break Pr…" at bounding box center [421, 184] width 843 height 369
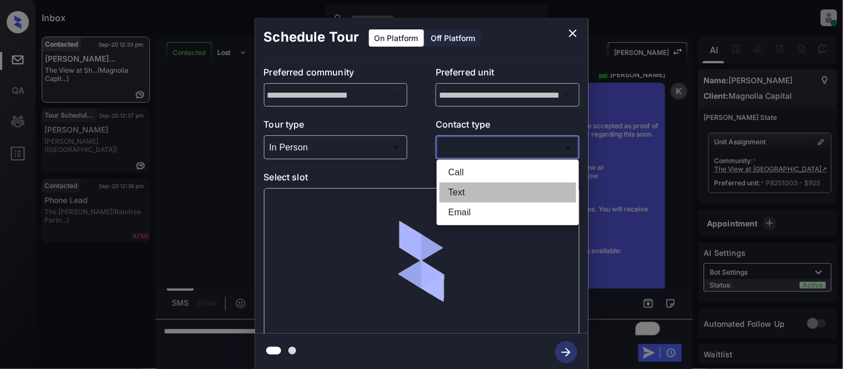
click at [455, 189] on li "Text" at bounding box center [507, 193] width 137 height 20
type input "****"
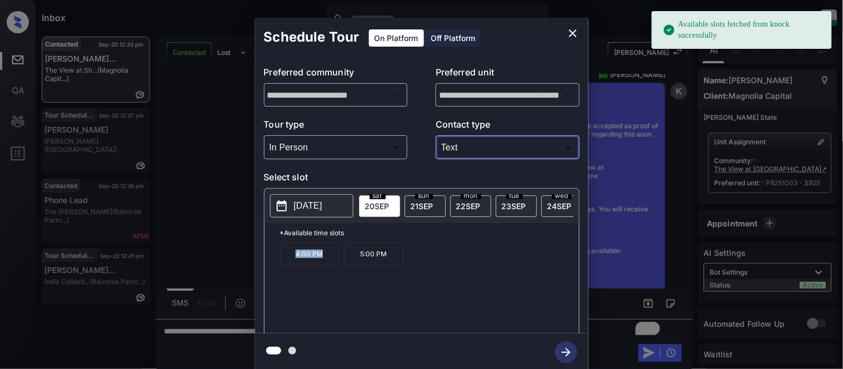
click at [338, 263] on p "4:00 PM" at bounding box center [309, 254] width 59 height 23
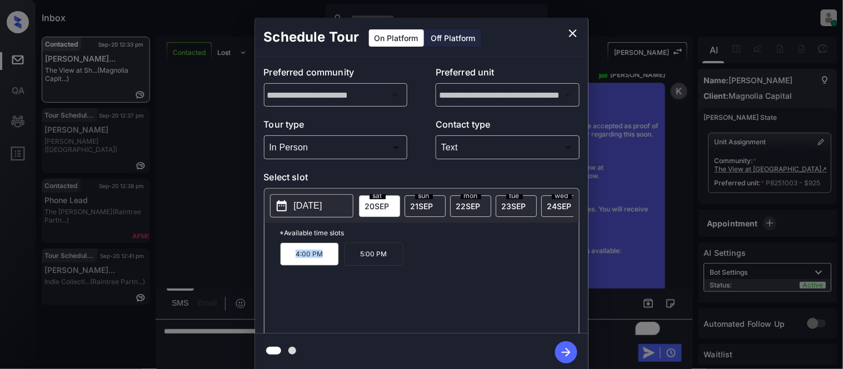
copy p "4:00 PM"
click at [188, 229] on div "**********" at bounding box center [421, 194] width 843 height 389
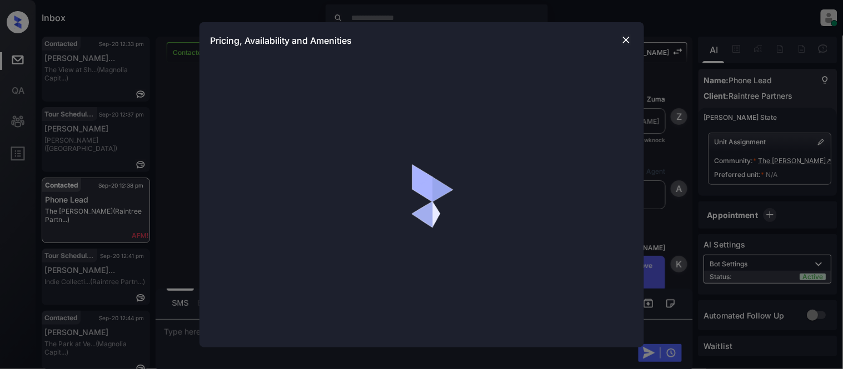
scroll to position [502, 0]
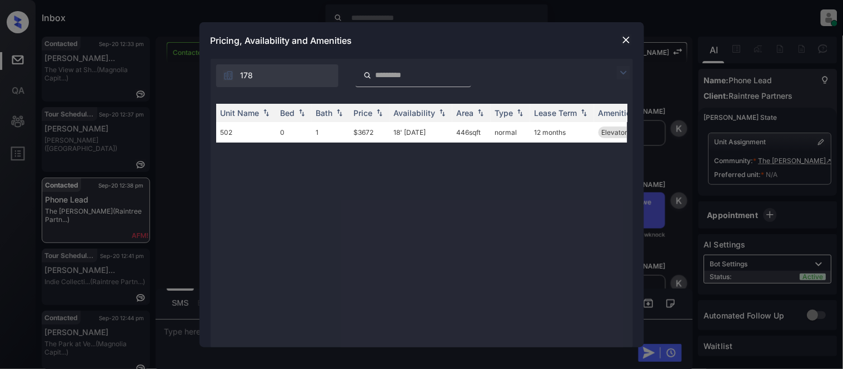
click at [623, 37] on img at bounding box center [625, 39] width 11 height 11
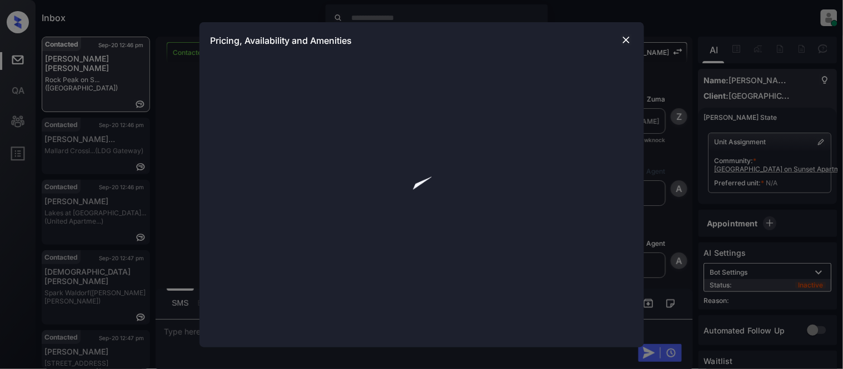
scroll to position [1654, 0]
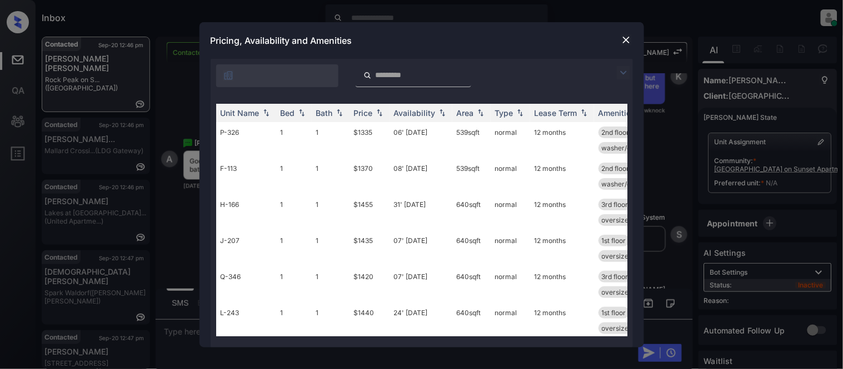
click at [623, 67] on img at bounding box center [623, 72] width 13 height 13
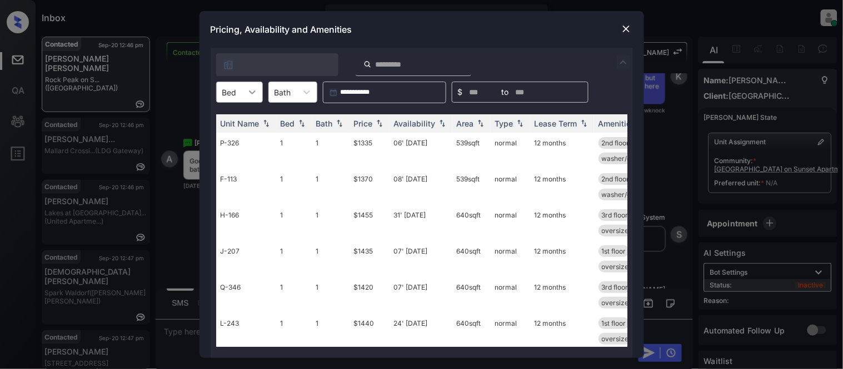
click at [247, 91] on icon at bounding box center [252, 92] width 11 height 11
click at [245, 134] on div "2" at bounding box center [239, 139] width 47 height 20
click at [370, 116] on th "Price" at bounding box center [369, 123] width 40 height 18
click at [360, 148] on td "$1525" at bounding box center [369, 151] width 40 height 36
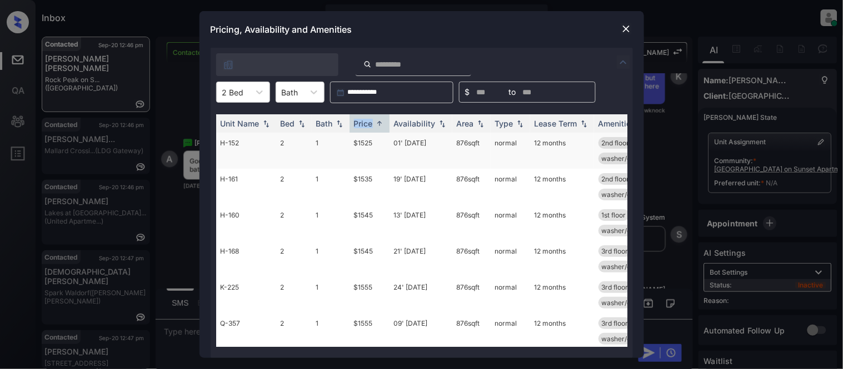
click at [360, 148] on td "$1525" at bounding box center [369, 151] width 40 height 36
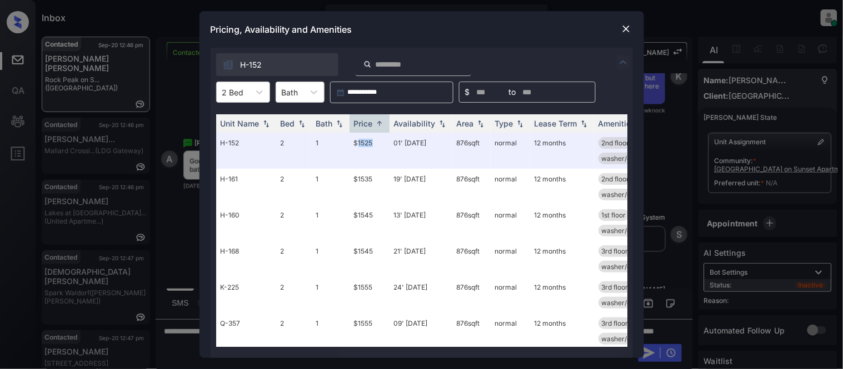
click at [622, 31] on img at bounding box center [625, 28] width 11 height 11
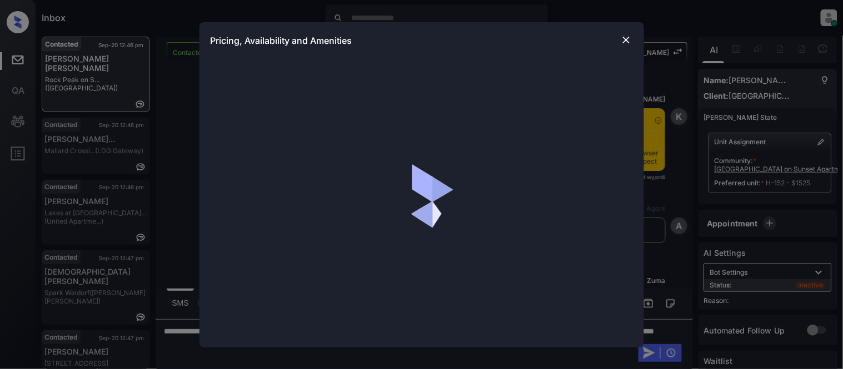
scroll to position [2170, 0]
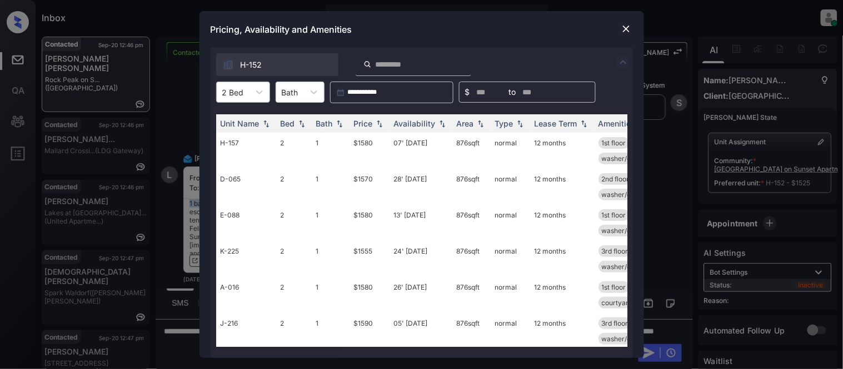
click at [248, 90] on div "2 Bed" at bounding box center [233, 92] width 33 height 16
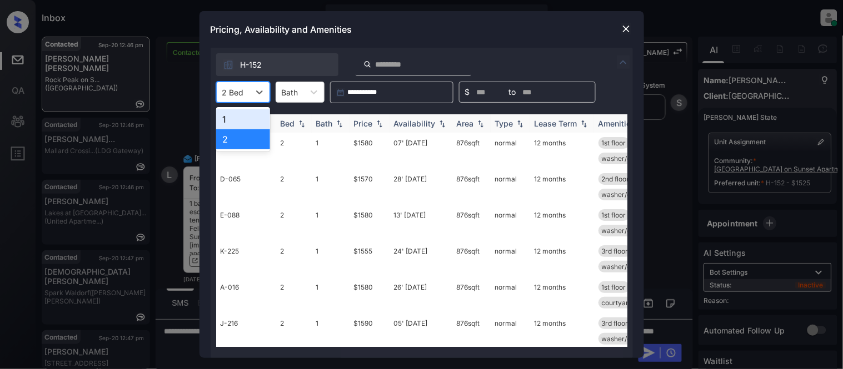
click at [242, 114] on div "1" at bounding box center [243, 119] width 54 height 20
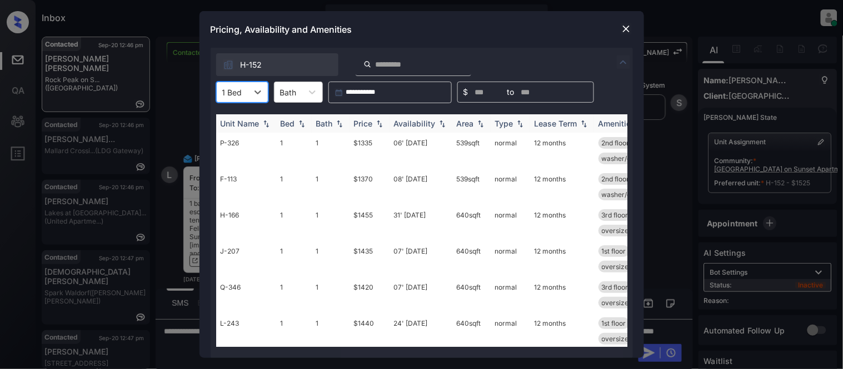
click at [367, 123] on div "Price" at bounding box center [363, 123] width 19 height 9
drag, startPoint x: 367, startPoint y: 123, endPoint x: 361, endPoint y: 136, distance: 14.7
click at [367, 123] on div "Price" at bounding box center [363, 123] width 19 height 9
click at [359, 141] on td "$1335" at bounding box center [369, 151] width 40 height 36
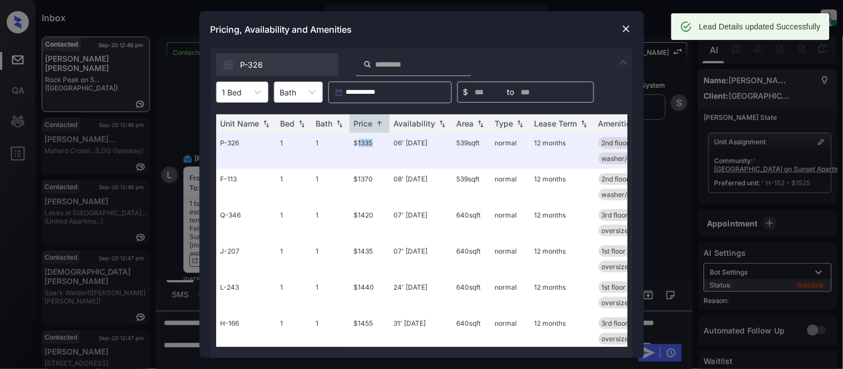
click at [625, 31] on img at bounding box center [625, 28] width 11 height 11
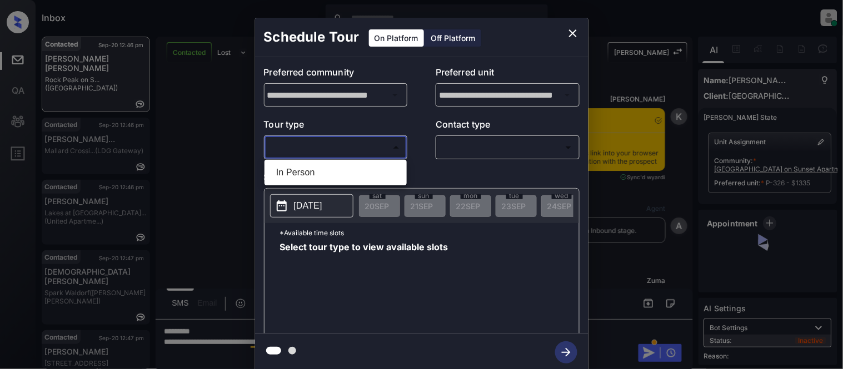
scroll to position [628, 0]
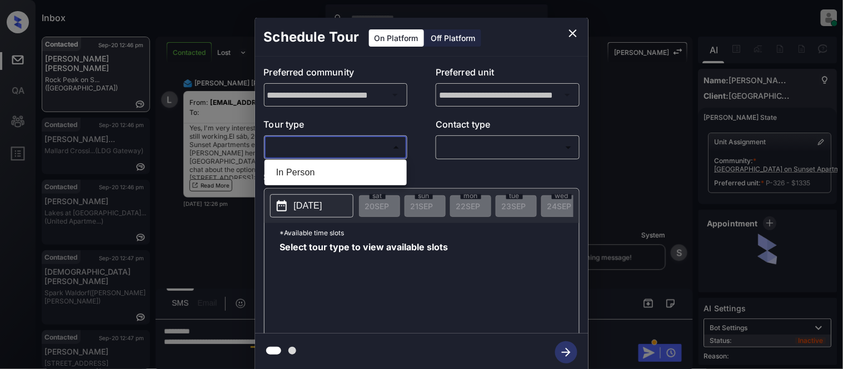
click at [307, 167] on li "In Person" at bounding box center [335, 173] width 137 height 20
type input "********"
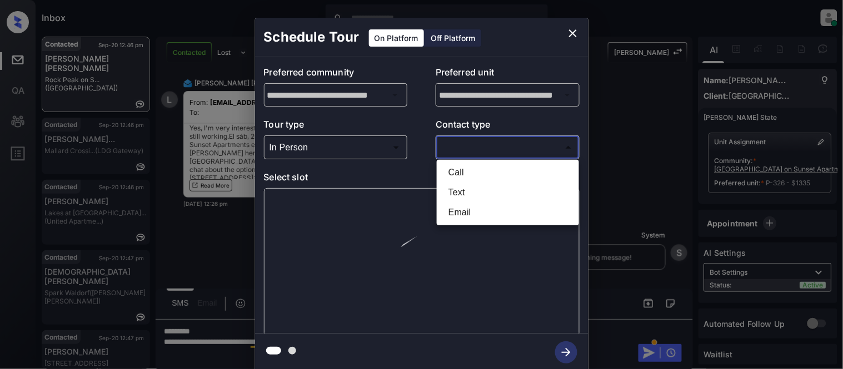
click at [449, 154] on body "Inbox [PERSON_NAME] Cataag Online Set yourself offline Set yourself on break Pr…" at bounding box center [421, 184] width 843 height 369
click at [463, 191] on li "Text" at bounding box center [507, 193] width 137 height 20
type input "****"
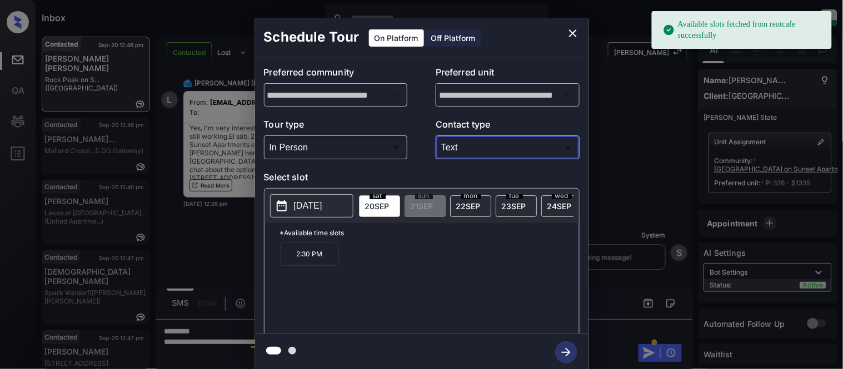
click at [315, 209] on p "[DATE]" at bounding box center [308, 205] width 28 height 13
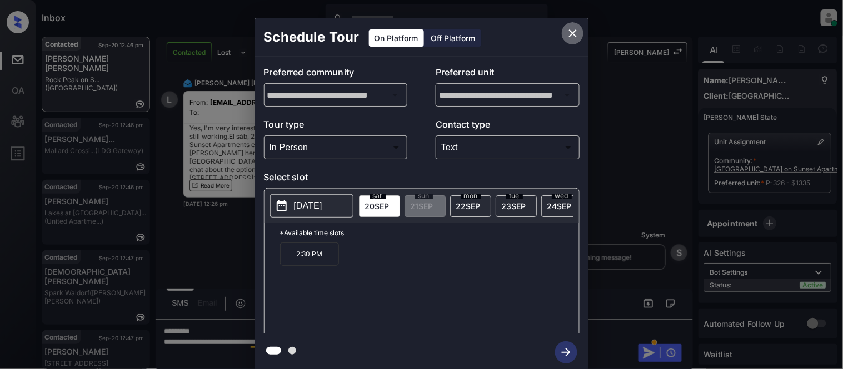
click at [570, 34] on icon "close" at bounding box center [572, 33] width 13 height 13
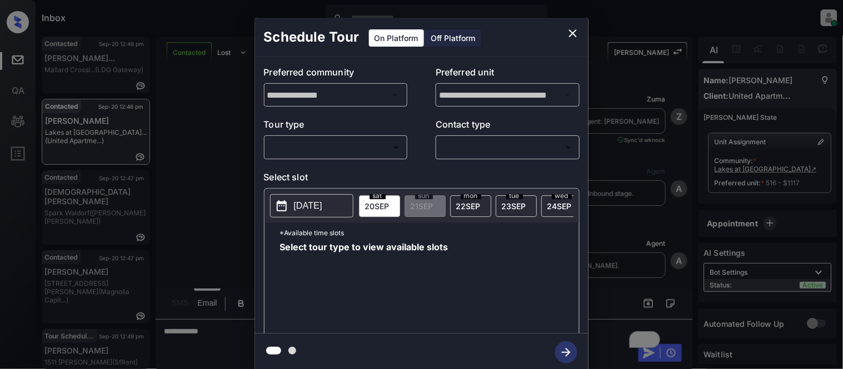
scroll to position [4230, 0]
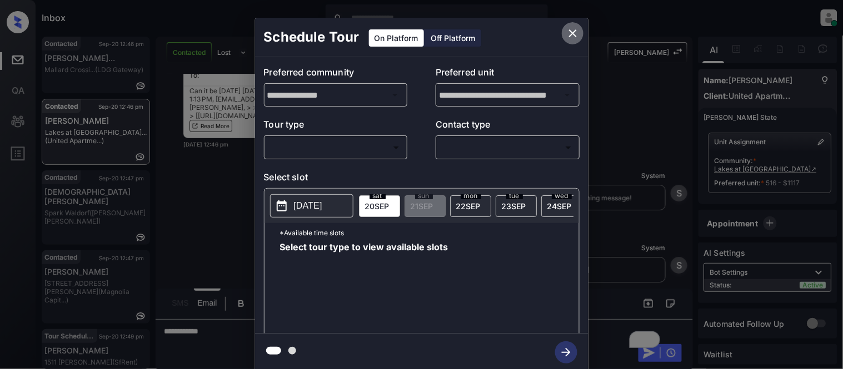
click at [569, 37] on icon "close" at bounding box center [572, 33] width 13 height 13
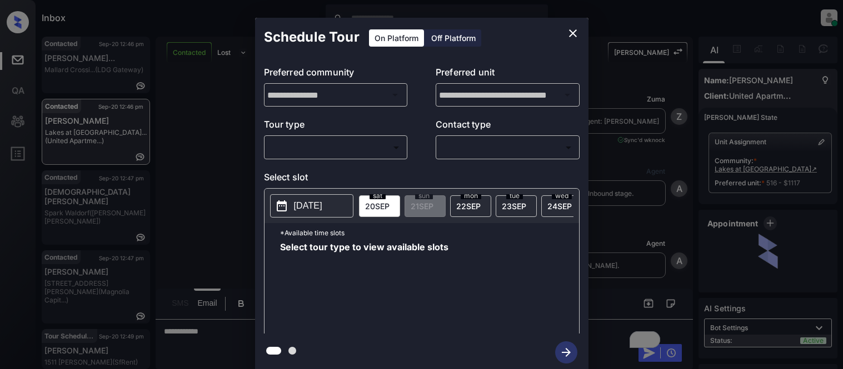
click at [318, 148] on body "Inbox [PERSON_NAME] Cataag Online Set yourself offline Set yourself on break Pr…" at bounding box center [421, 184] width 843 height 369
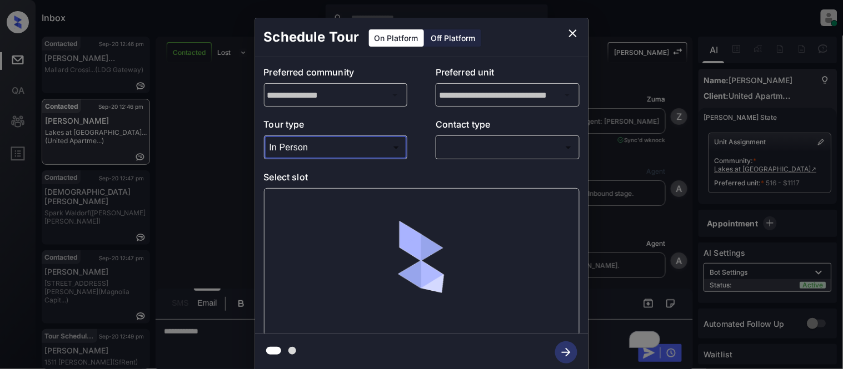
type input "********"
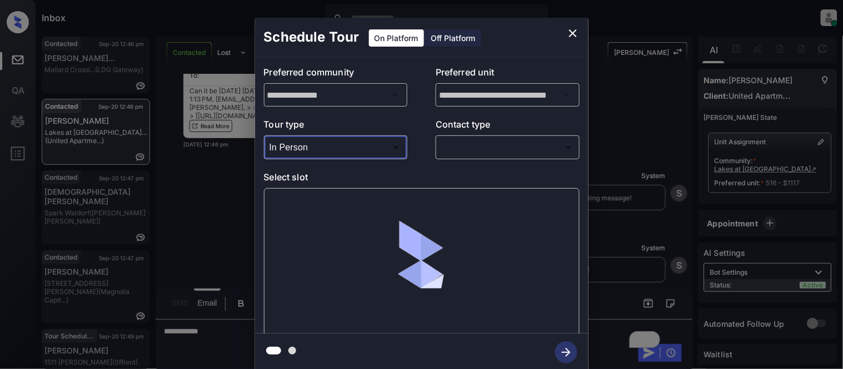
click at [424, 163] on div "**********" at bounding box center [421, 195] width 333 height 277
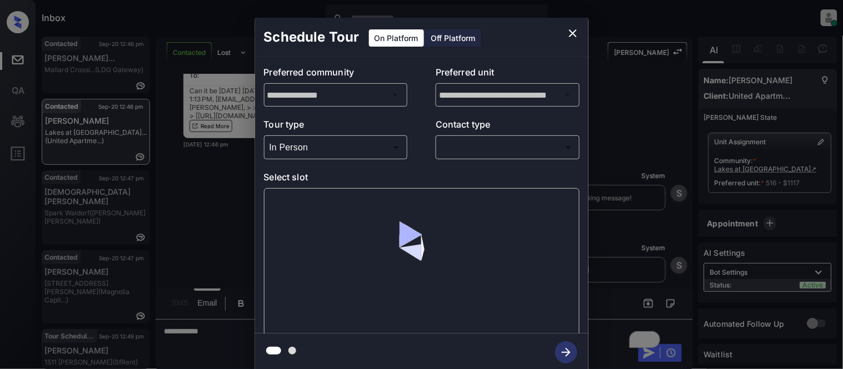
click at [453, 162] on div "**********" at bounding box center [421, 195] width 333 height 277
click at [453, 156] on body "Inbox [PERSON_NAME] Cataag Online Set yourself offline Set yourself on break Pr…" at bounding box center [421, 184] width 843 height 369
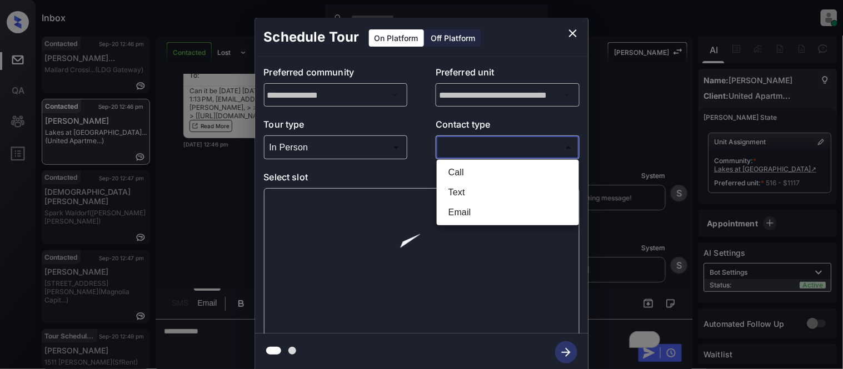
click at [445, 193] on li "Text" at bounding box center [507, 193] width 137 height 20
type input "****"
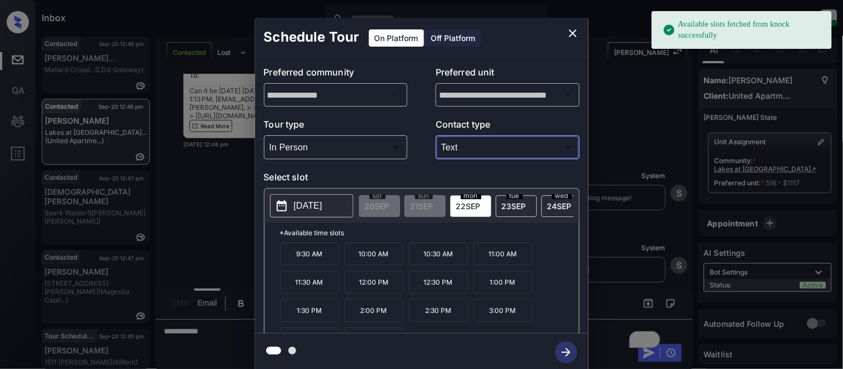
click at [308, 202] on p "[DATE]" at bounding box center [308, 205] width 28 height 13
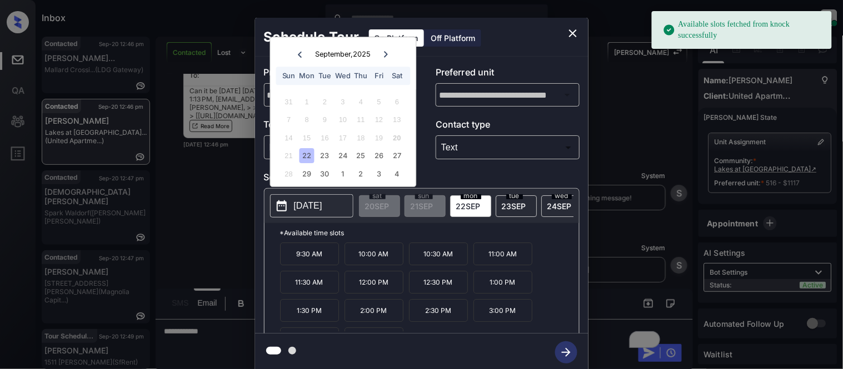
click at [317, 152] on div "21 22 23 24 25 26 27" at bounding box center [343, 156] width 138 height 18
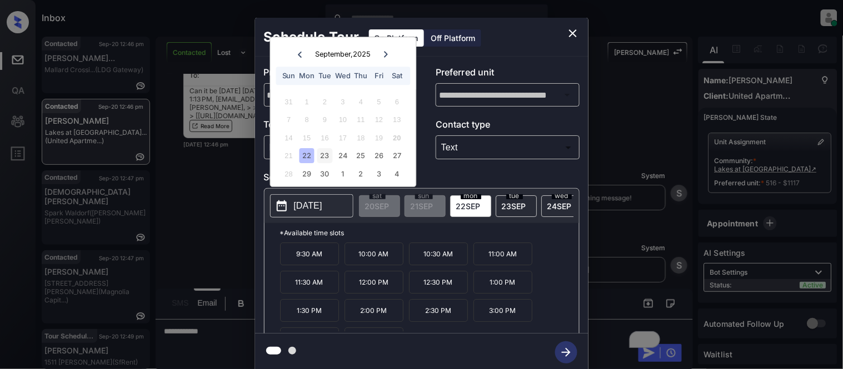
click at [325, 157] on div "23" at bounding box center [324, 156] width 15 height 15
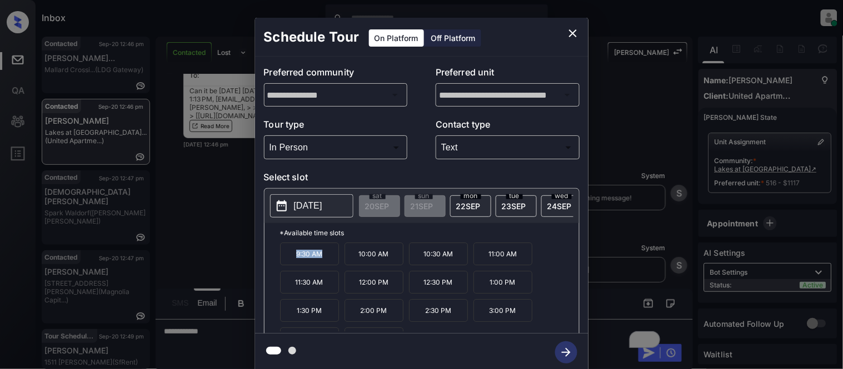
drag, startPoint x: 290, startPoint y: 263, endPoint x: 322, endPoint y: 263, distance: 31.7
click at [322, 263] on p "9:30 AM" at bounding box center [309, 254] width 59 height 23
copy p "9:30 AM"
click at [569, 31] on icon "close" at bounding box center [572, 33] width 13 height 13
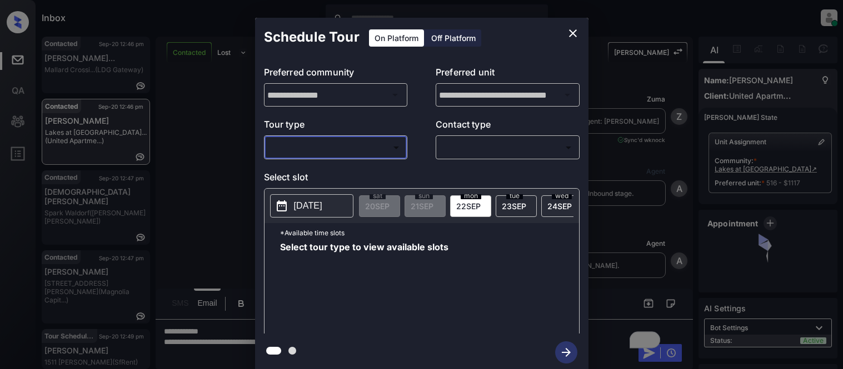
click at [340, 156] on body "Inbox [PERSON_NAME] Cataag Online Set yourself offline Set yourself on break Pr…" at bounding box center [421, 184] width 843 height 369
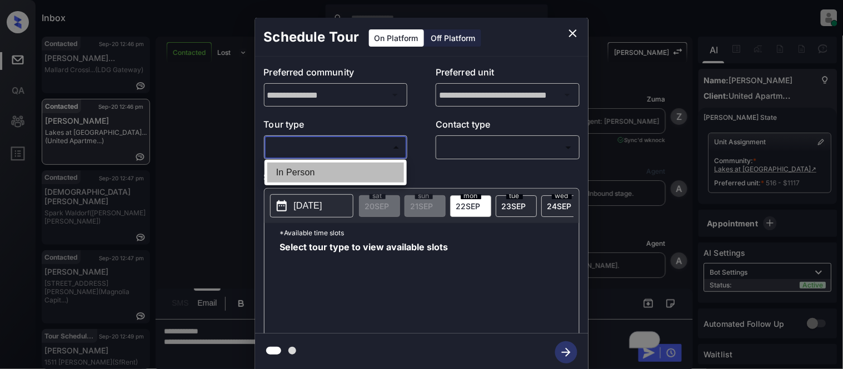
click at [335, 171] on li "In Person" at bounding box center [335, 173] width 137 height 20
type input "********"
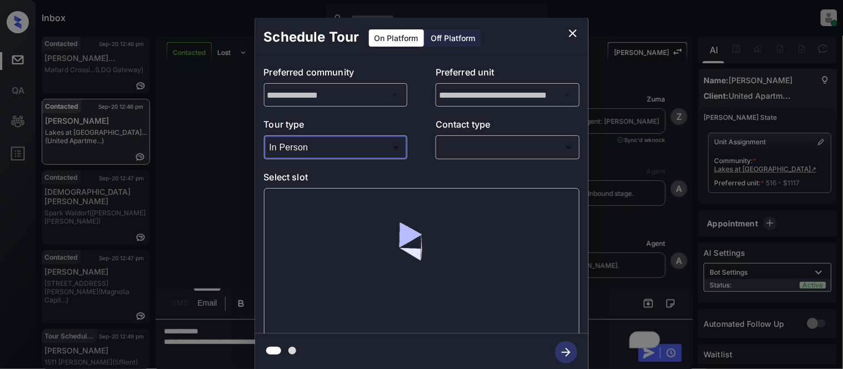
scroll to position [3057, 0]
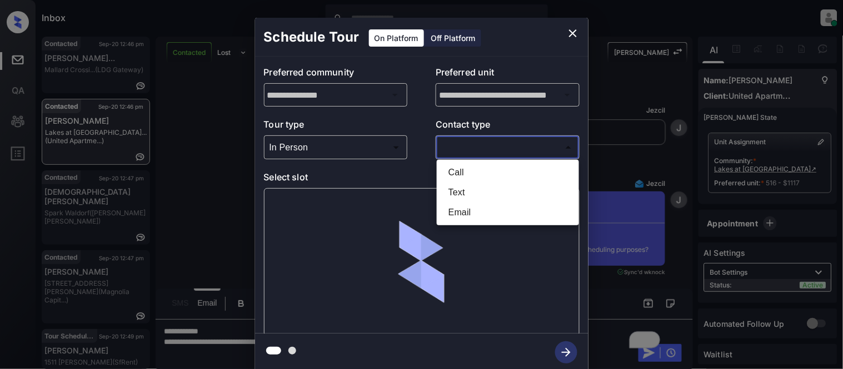
click at [458, 153] on body "Inbox Kristina Cataag Online Set yourself offline Set yourself on break Profile…" at bounding box center [421, 184] width 843 height 369
click at [457, 192] on li "Text" at bounding box center [507, 193] width 137 height 20
type input "****"
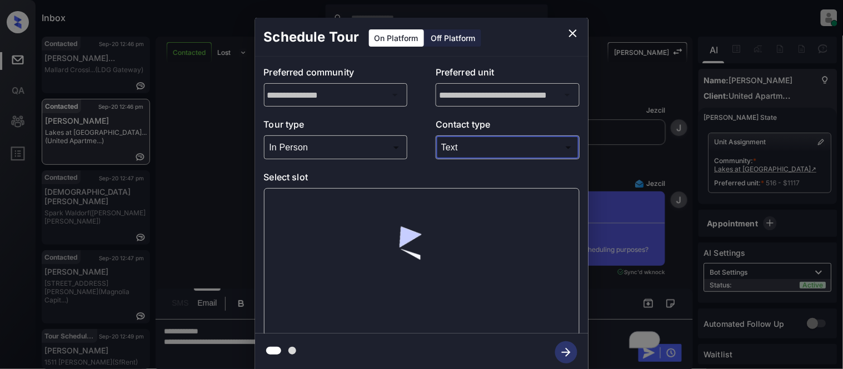
click at [328, 199] on div at bounding box center [421, 262] width 315 height 148
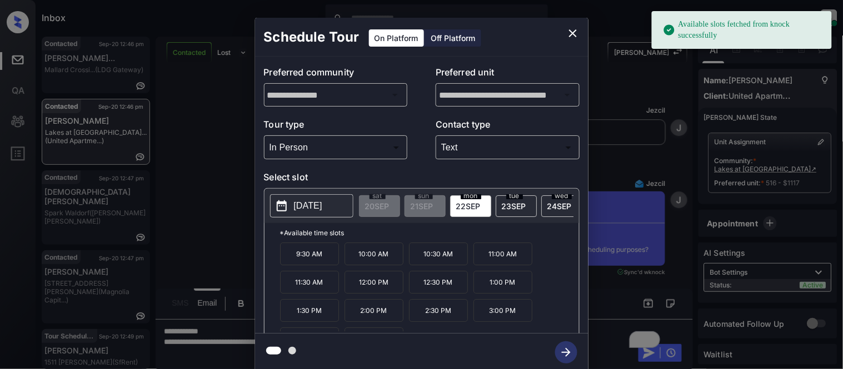
click at [321, 218] on button "[DATE]" at bounding box center [311, 205] width 83 height 23
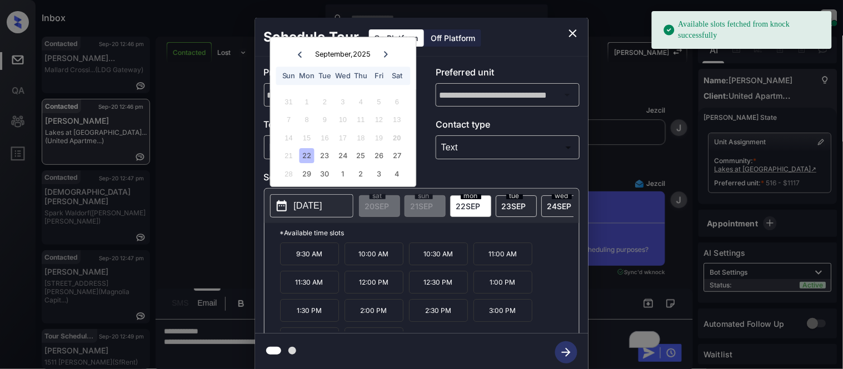
click at [321, 203] on p "[DATE]" at bounding box center [308, 205] width 28 height 13
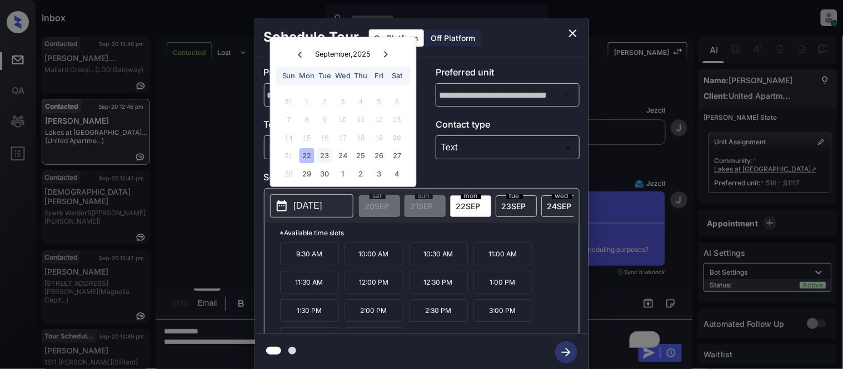
click at [320, 160] on div "23" at bounding box center [324, 156] width 15 height 15
click at [241, 170] on div "**********" at bounding box center [421, 194] width 843 height 389
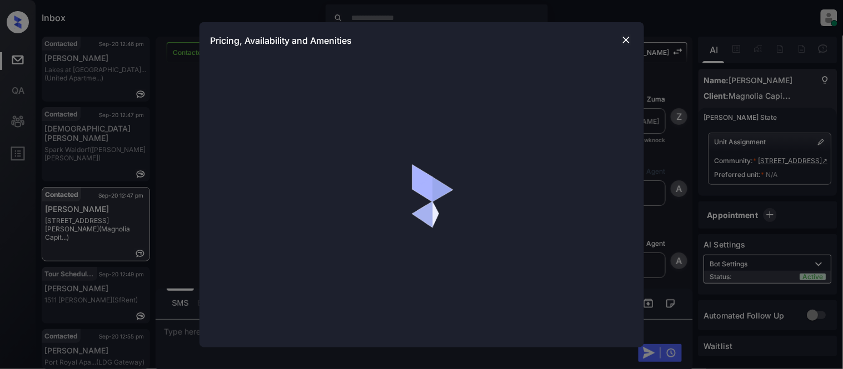
scroll to position [537, 0]
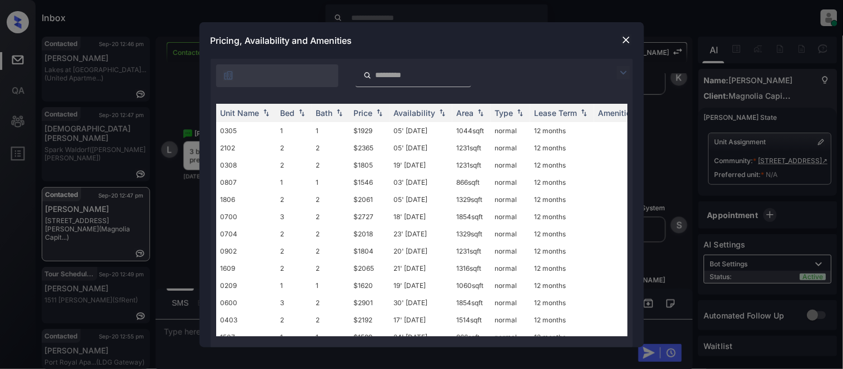
click at [623, 76] on img at bounding box center [623, 72] width 13 height 13
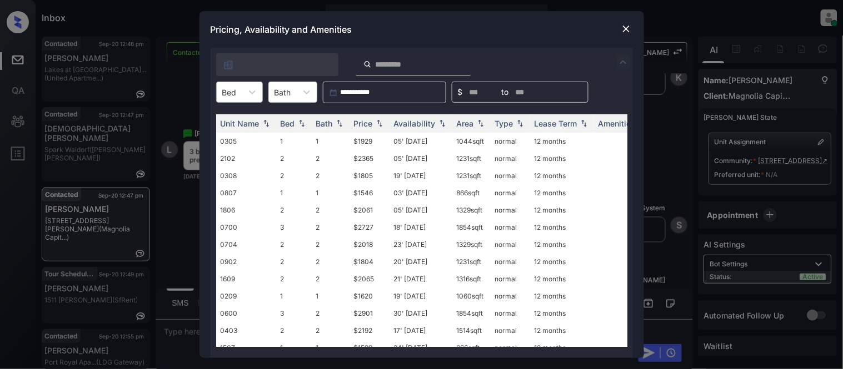
click at [239, 99] on div "Bed" at bounding box center [230, 92] width 26 height 16
click at [228, 157] on div "3" at bounding box center [239, 159] width 47 height 20
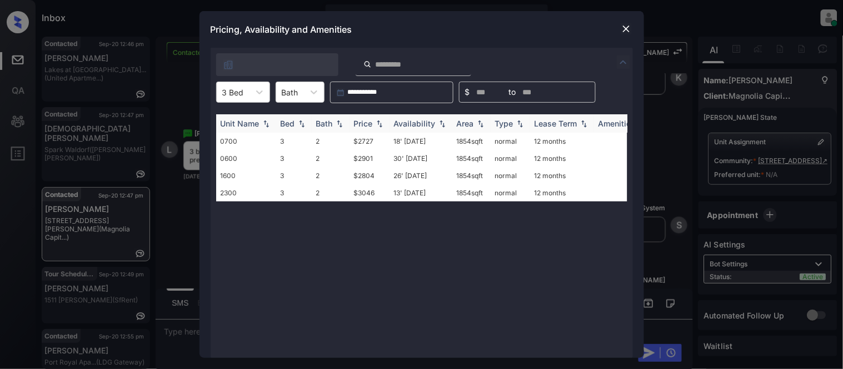
click at [348, 124] on th "Bath" at bounding box center [331, 123] width 38 height 18
click at [362, 125] on div "Price" at bounding box center [363, 123] width 19 height 9
click at [360, 142] on td "$2727" at bounding box center [369, 141] width 40 height 17
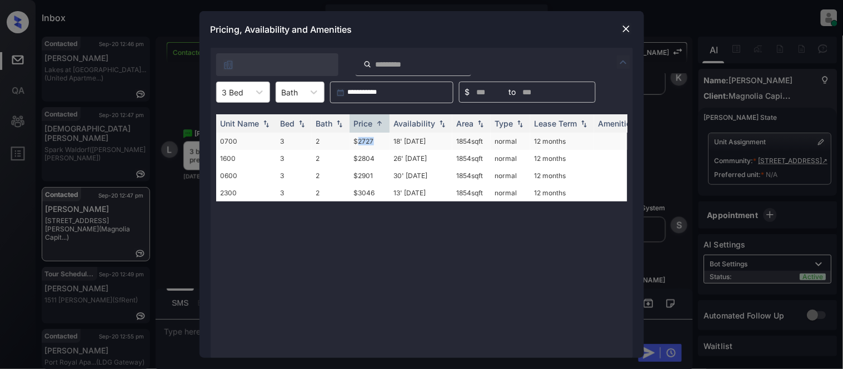
click at [360, 142] on td "$2727" at bounding box center [369, 141] width 40 height 17
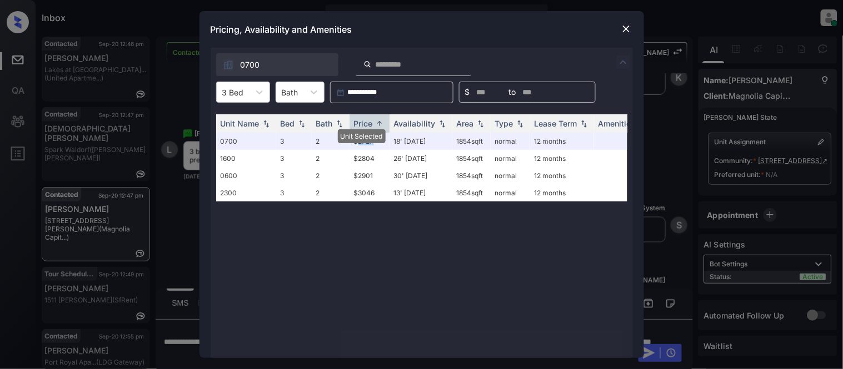
click at [624, 34] on img at bounding box center [625, 28] width 11 height 11
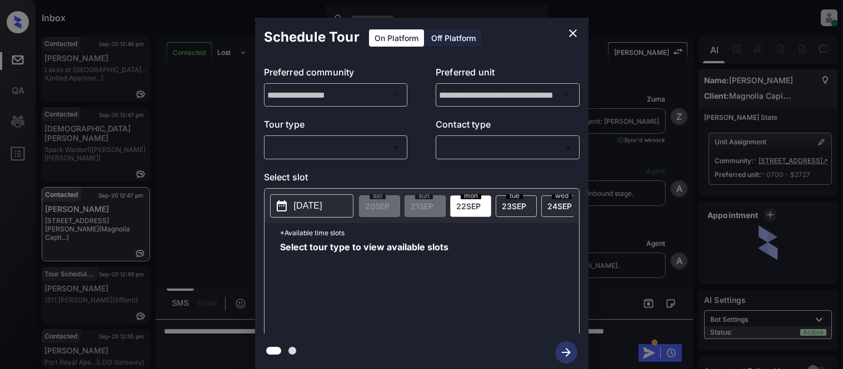
click at [324, 143] on body "Inbox [PERSON_NAME] Cataag Online Set yourself offline Set yourself on break Pr…" at bounding box center [421, 184] width 843 height 369
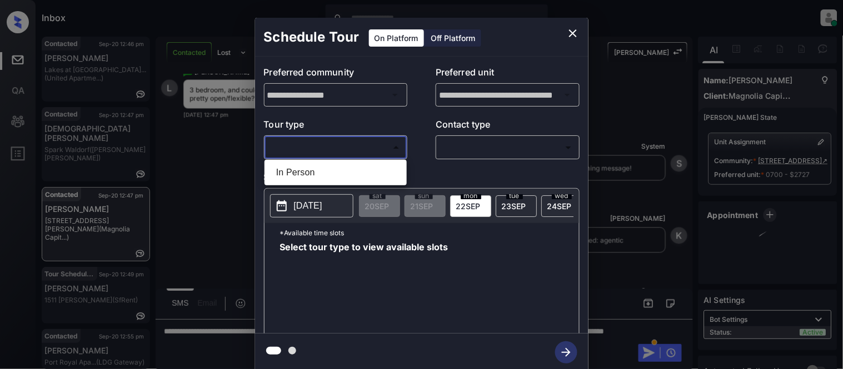
click at [302, 163] on li "In Person" at bounding box center [335, 173] width 137 height 20
type input "********"
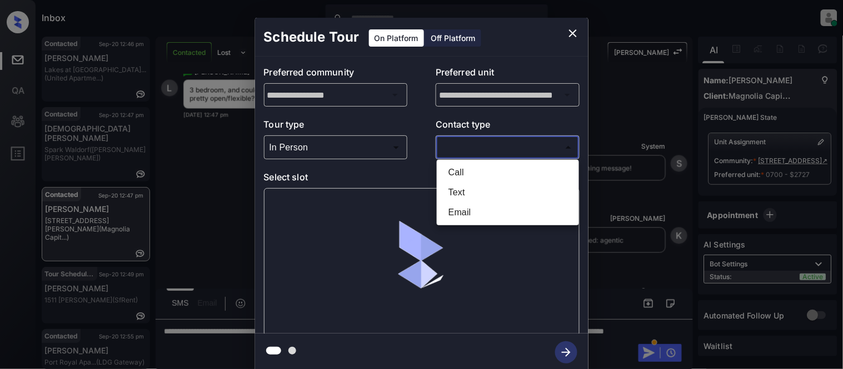
click at [502, 141] on body "Inbox [PERSON_NAME] Cataag Online Set yourself offline Set yourself on break Pr…" at bounding box center [421, 184] width 843 height 369
click at [458, 189] on li "Text" at bounding box center [507, 193] width 137 height 20
type input "****"
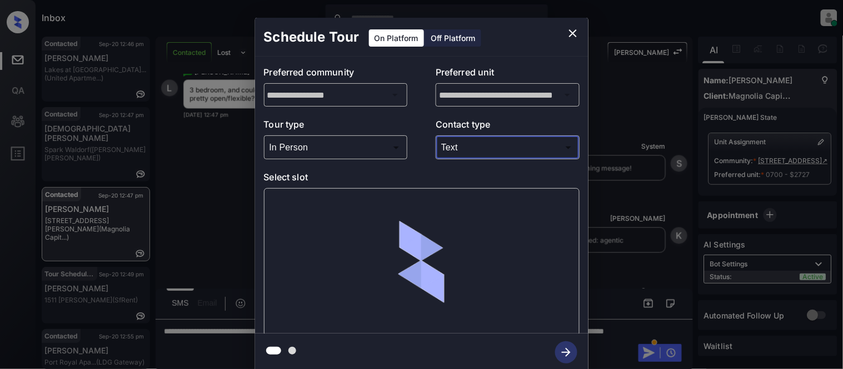
click at [303, 212] on div at bounding box center [421, 262] width 315 height 148
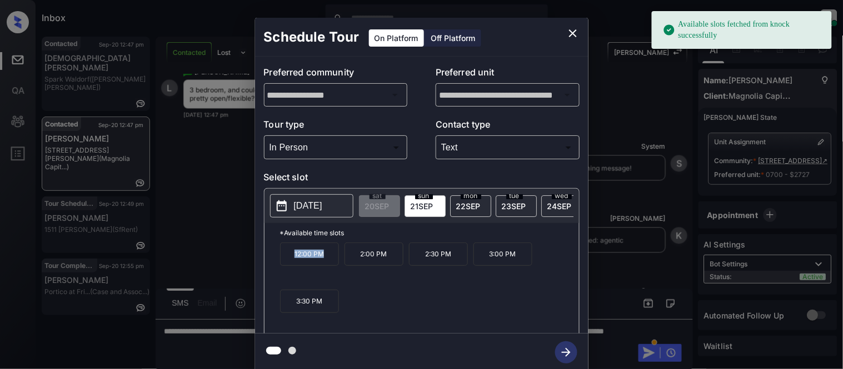
drag, startPoint x: 284, startPoint y: 257, endPoint x: 341, endPoint y: 259, distance: 57.3
click at [341, 259] on div "12:00 PM 2:00 PM 2:30 PM 3:00 PM 3:30 PM" at bounding box center [429, 287] width 299 height 89
copy p "12:00 PM"
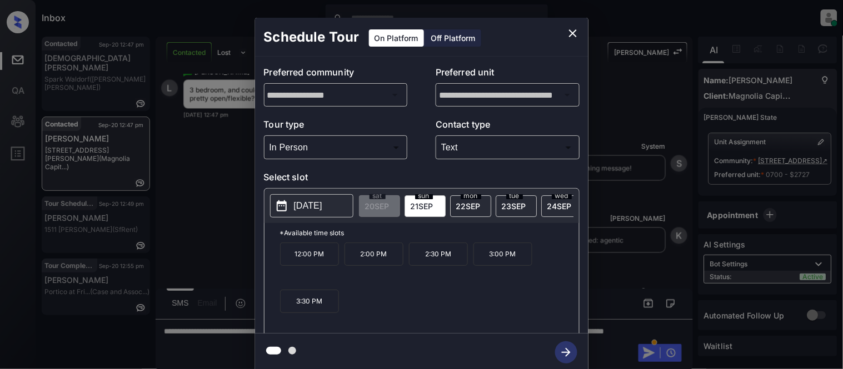
click at [216, 198] on div "**********" at bounding box center [421, 194] width 843 height 389
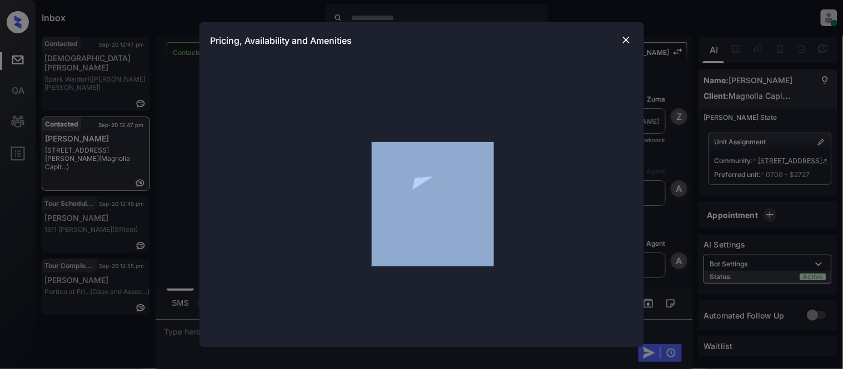
scroll to position [951, 0]
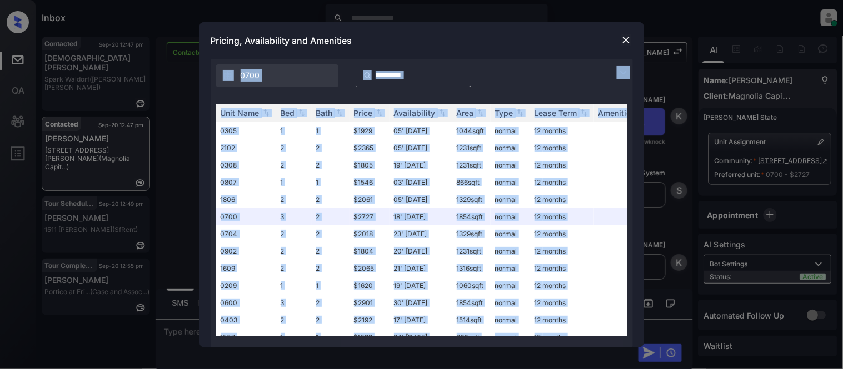
click at [601, 98] on div "Unit Name Bed Bath Price Availability Area Type Lease Term Amenities 0305 1 1 $…" at bounding box center [422, 220] width 422 height 255
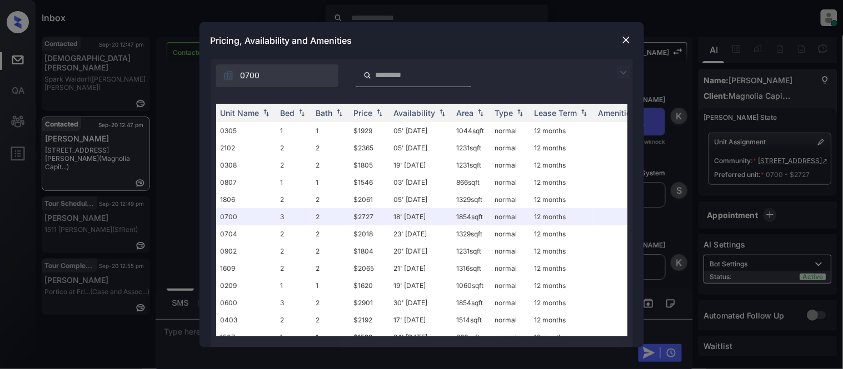
click at [621, 71] on img at bounding box center [623, 72] width 13 height 13
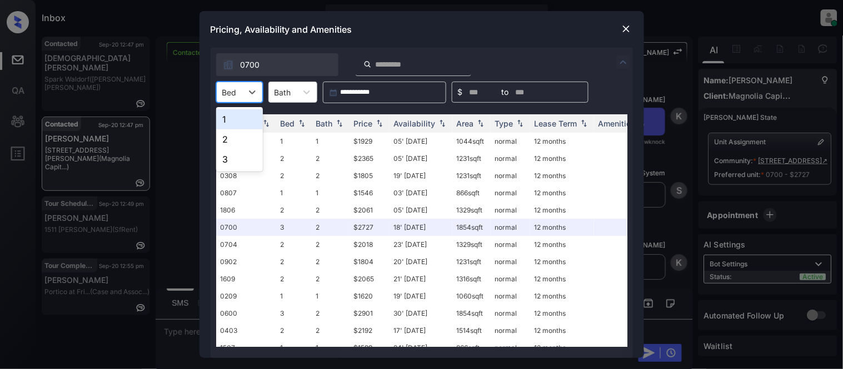
click at [229, 93] on div at bounding box center [229, 93] width 14 height 12
click at [628, 30] on img at bounding box center [625, 28] width 11 height 11
